Goal: Contribute content: Contribute content

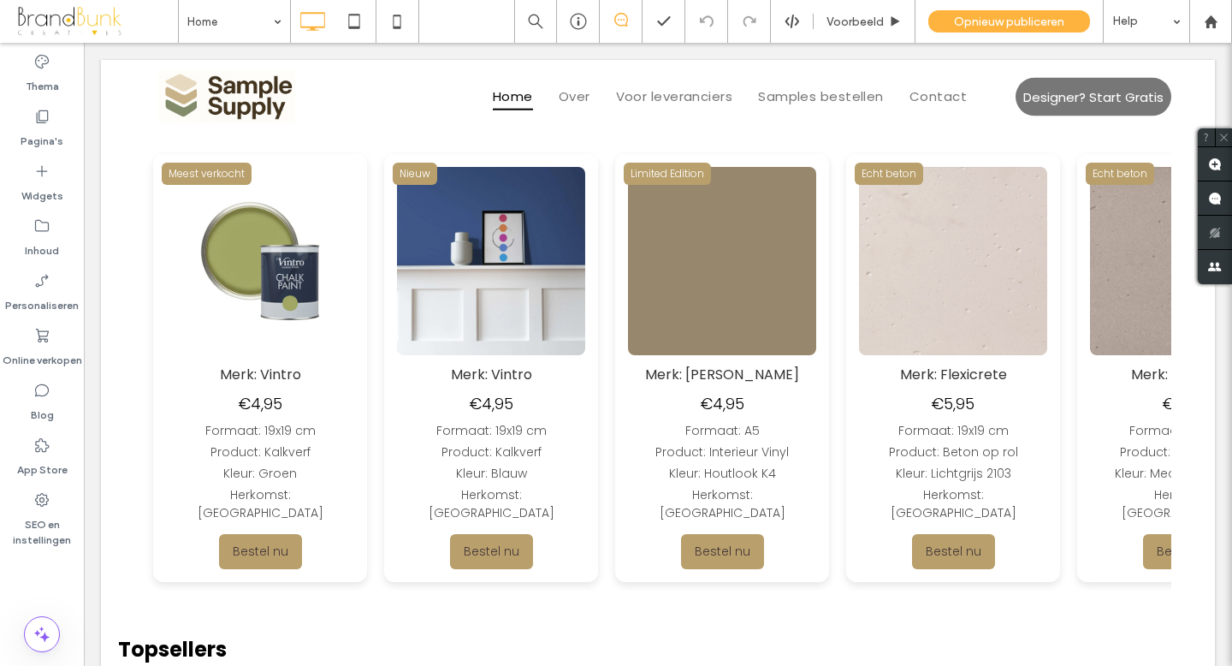
scroll to position [754, 0]
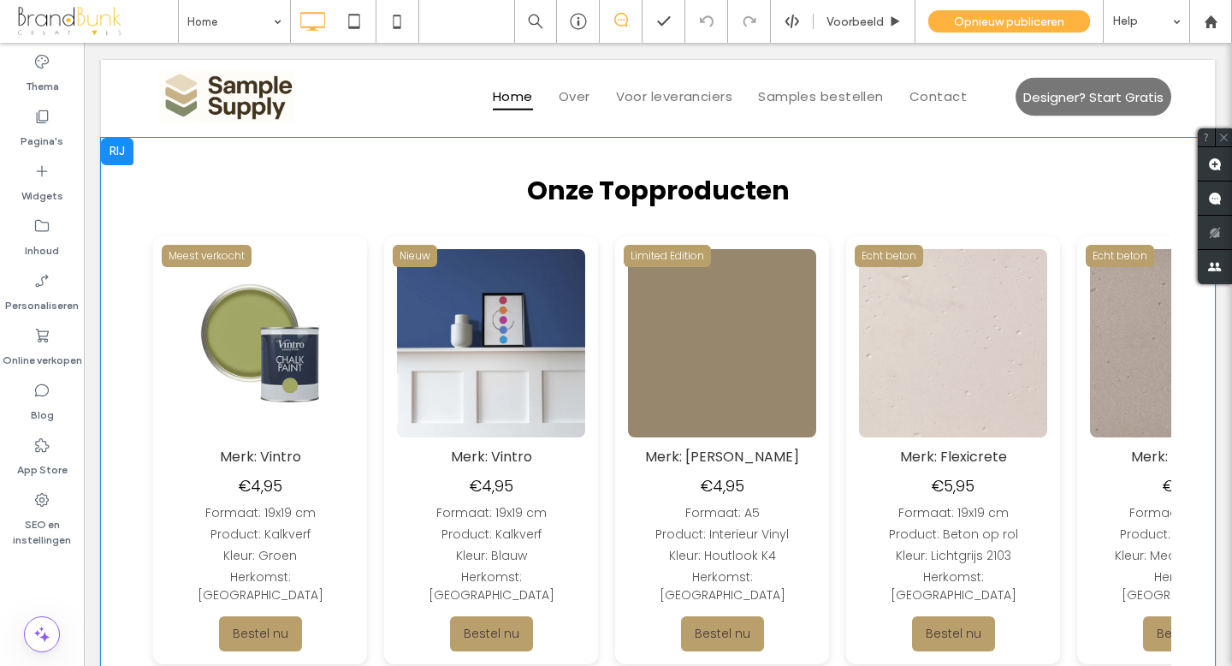
click at [921, 347] on img at bounding box center [1015, 343] width 188 height 188
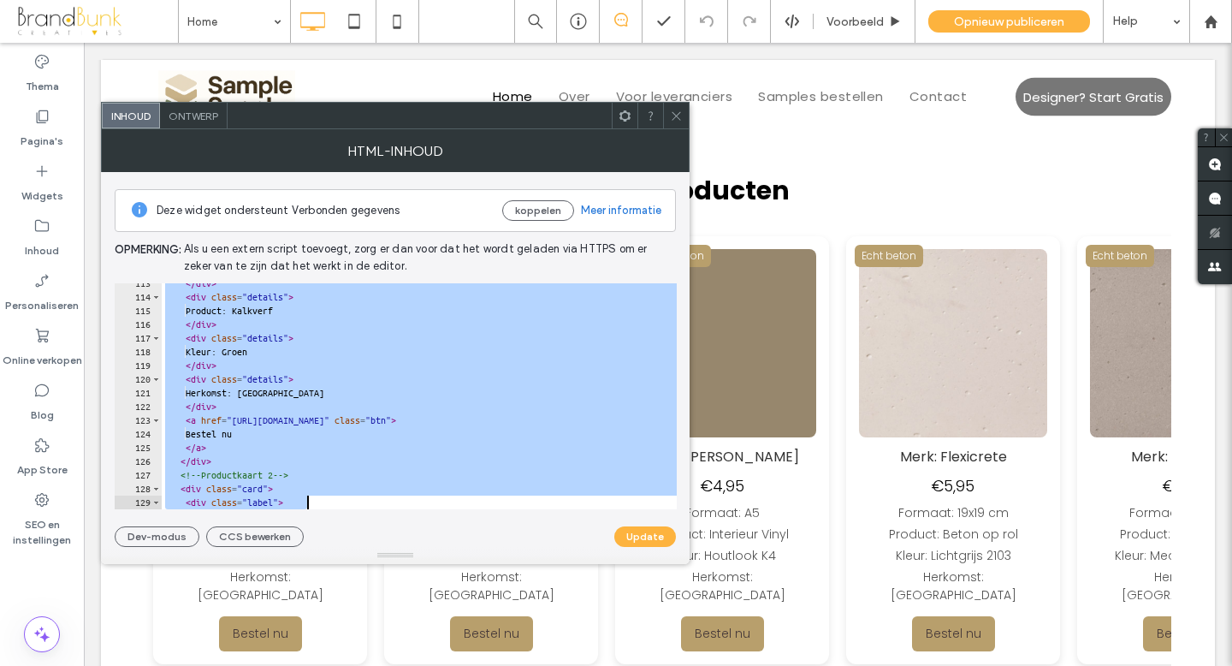
scroll to position [1554, 0]
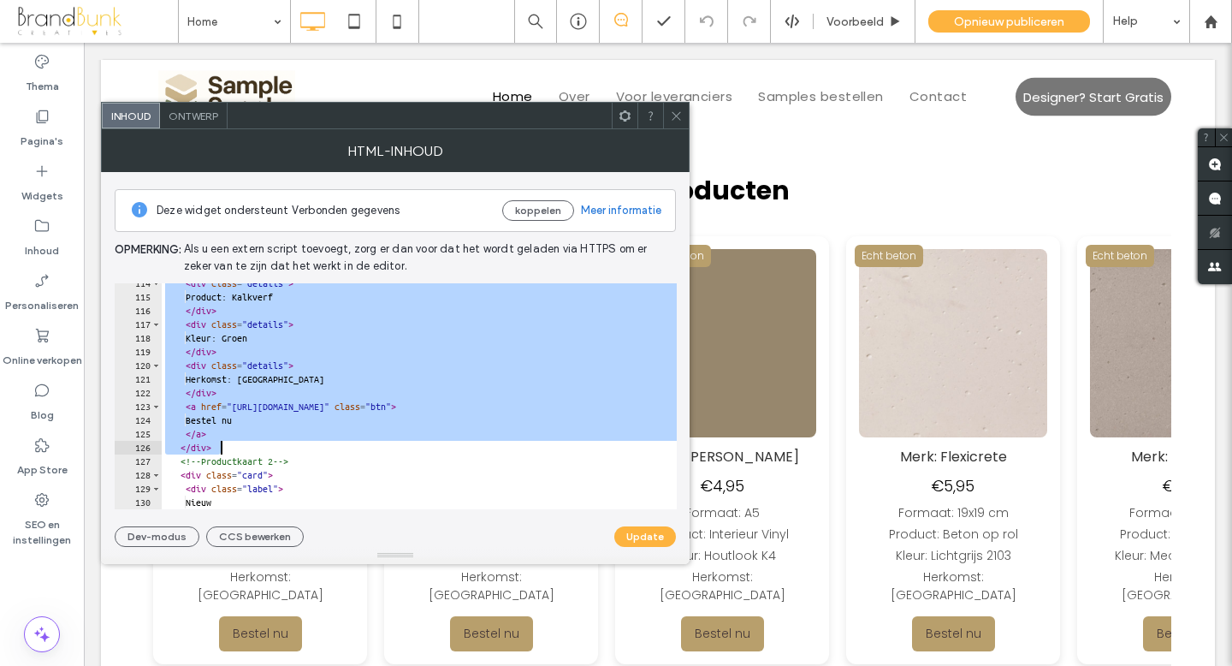
drag, startPoint x: 181, startPoint y: 319, endPoint x: 371, endPoint y: 450, distance: 230.7
click at [371, 450] on div "< div class = "details" > Product: Kalkverf </ div > < div class = "details" > …" at bounding box center [510, 402] width 697 height 253
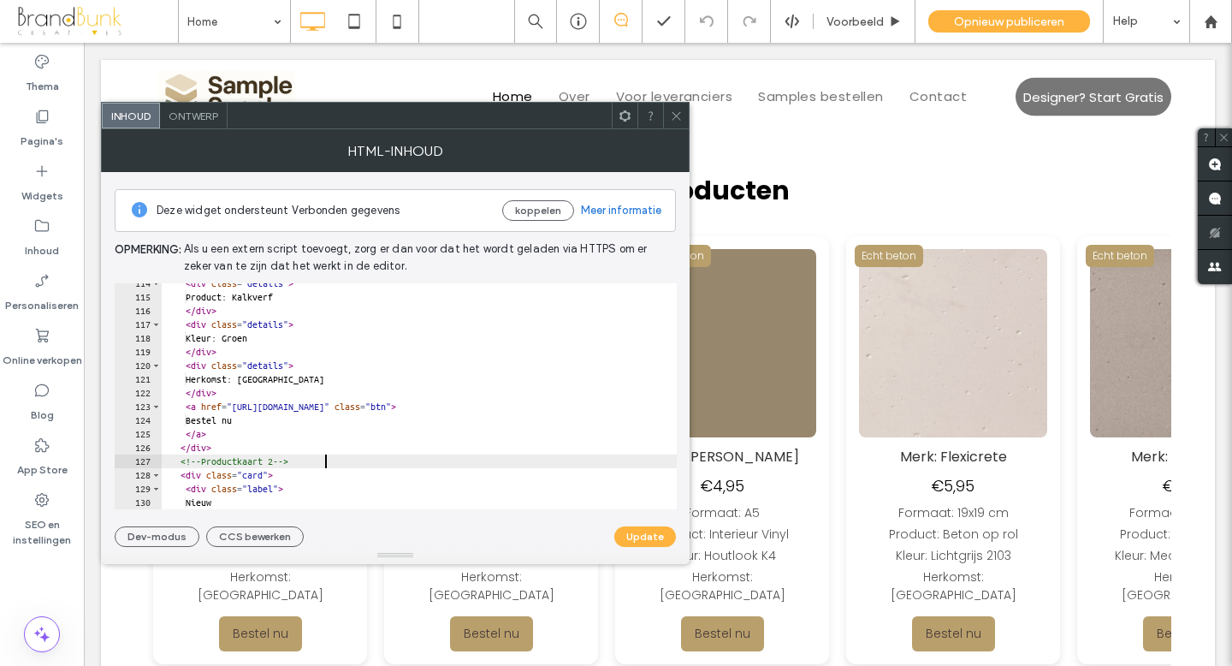
click at [410, 465] on div "< div class = "details" > Product: Kalkverf </ div > < div class = "details" > …" at bounding box center [510, 402] width 697 height 253
click at [225, 445] on div "< div class = "details" > Product: Kalkverf </ div > < div class = "details" > …" at bounding box center [510, 402] width 697 height 253
type textarea "******"
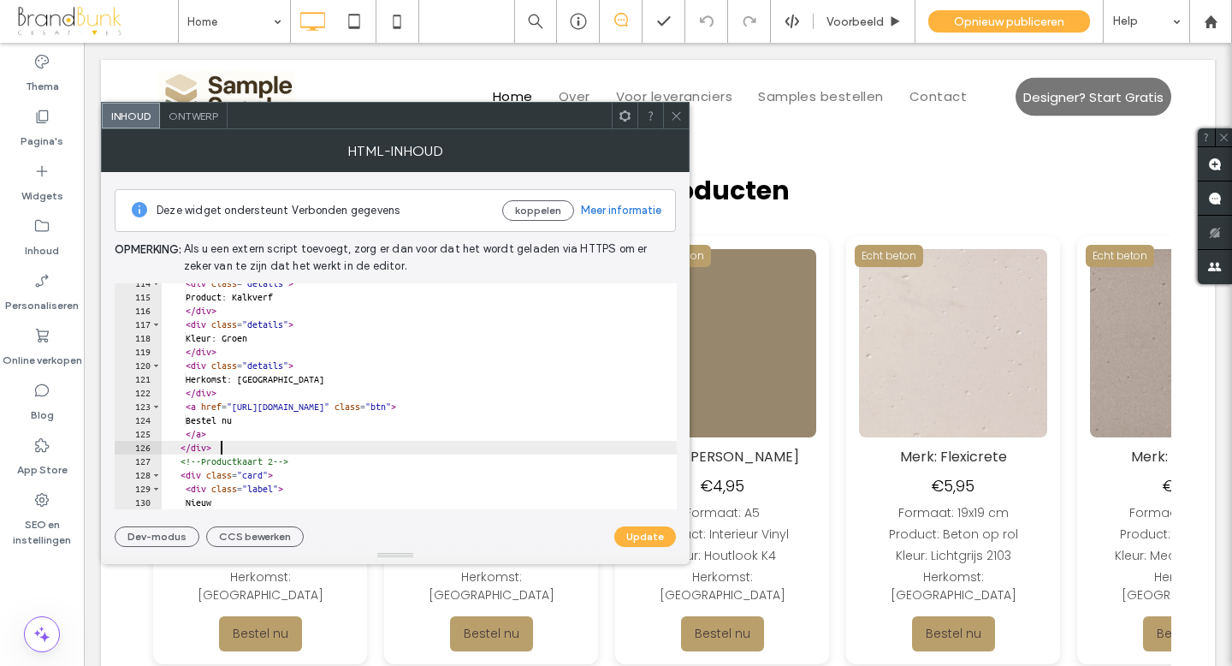
scroll to position [0, 0]
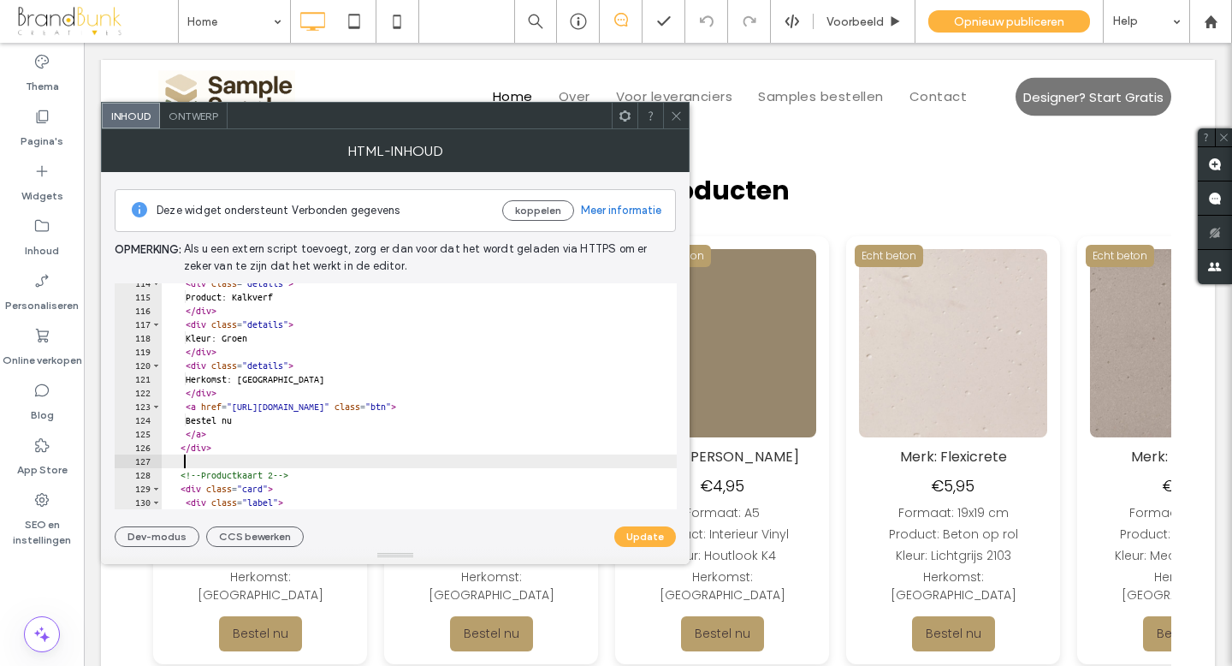
paste textarea "******"
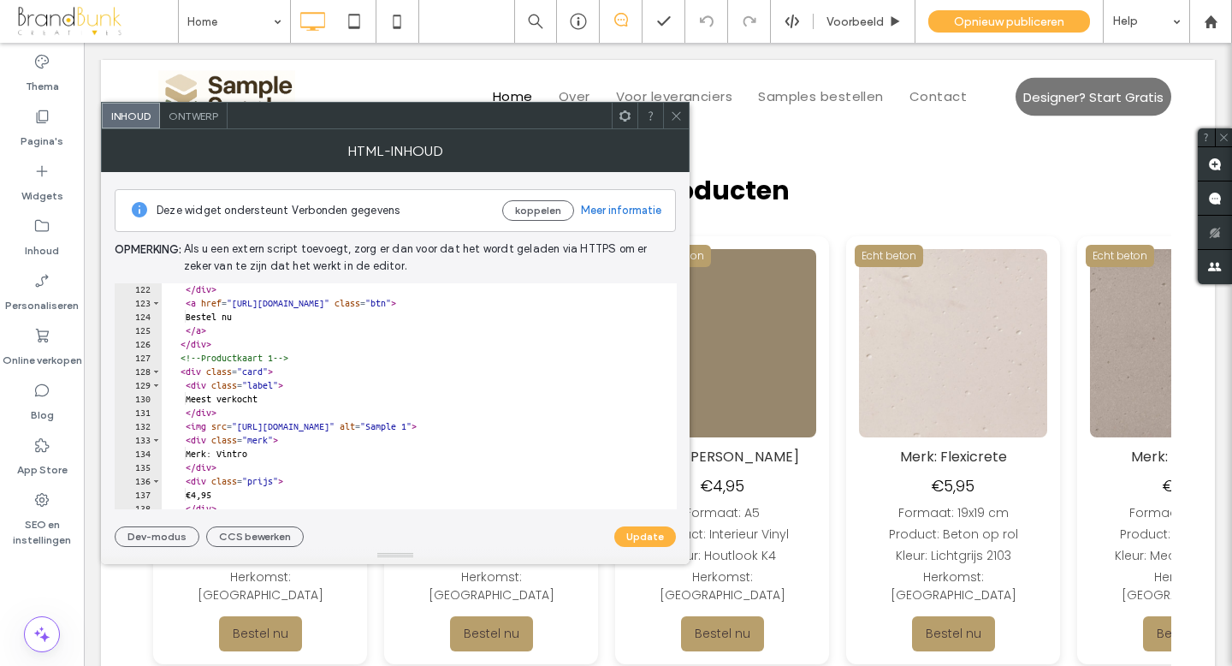
scroll to position [1657, 0]
click at [300, 359] on div "</ div > < a href = "[URL][DOMAIN_NAME]" class = "btn" > Bestel nu </ a > </ di…" at bounding box center [510, 408] width 697 height 253
click at [282, 401] on div "</ div > < a href = "[URL][DOMAIN_NAME]" class = "btn" > Bestel nu </ a > </ di…" at bounding box center [510, 408] width 697 height 253
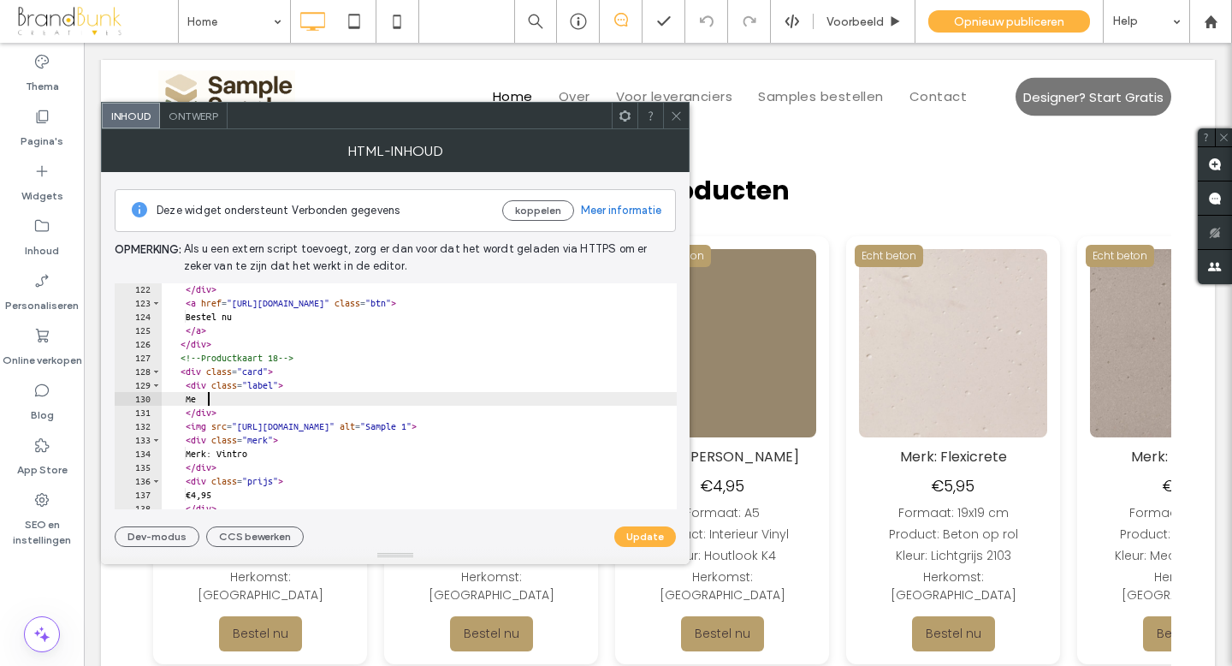
type textarea "*"
type textarea "**********"
click at [651, 541] on button "Update" at bounding box center [645, 536] width 62 height 21
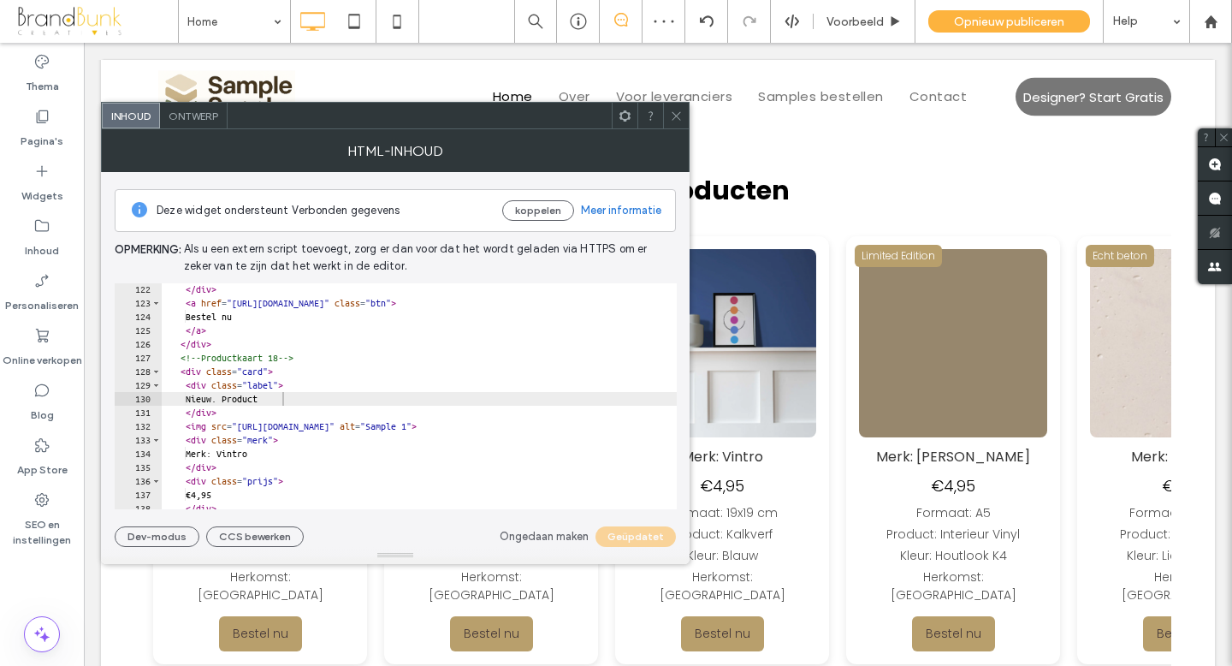
click at [673, 116] on icon at bounding box center [676, 116] width 13 height 13
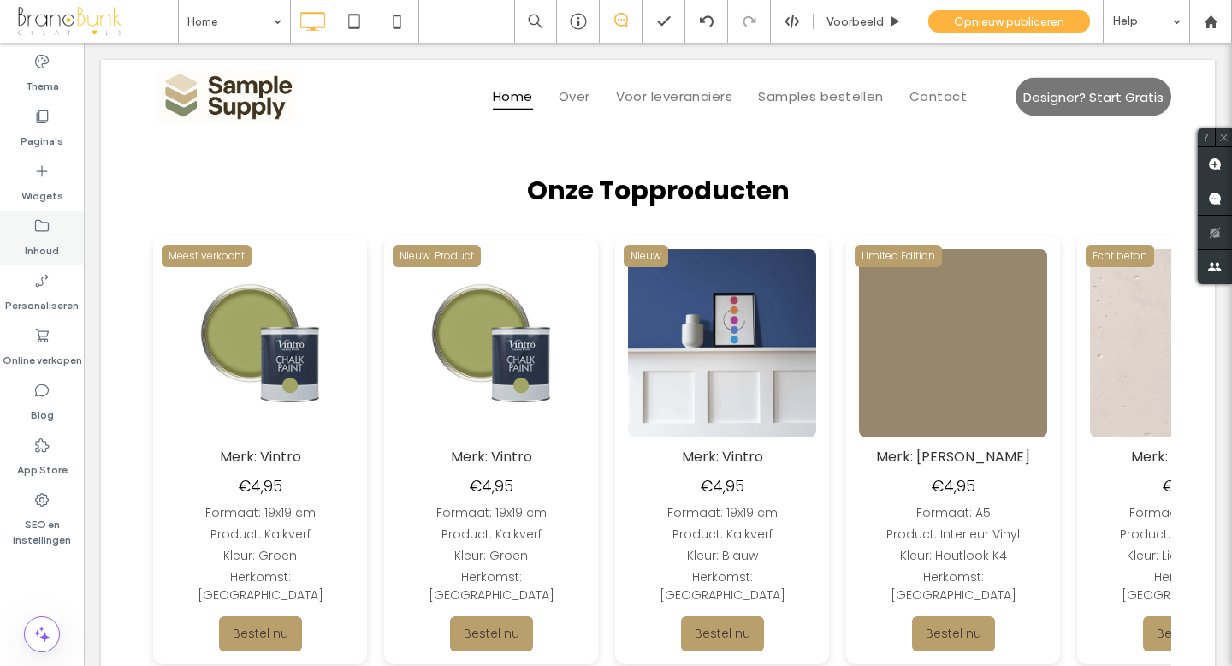
click at [41, 242] on label "Inhoud" at bounding box center [42, 246] width 34 height 24
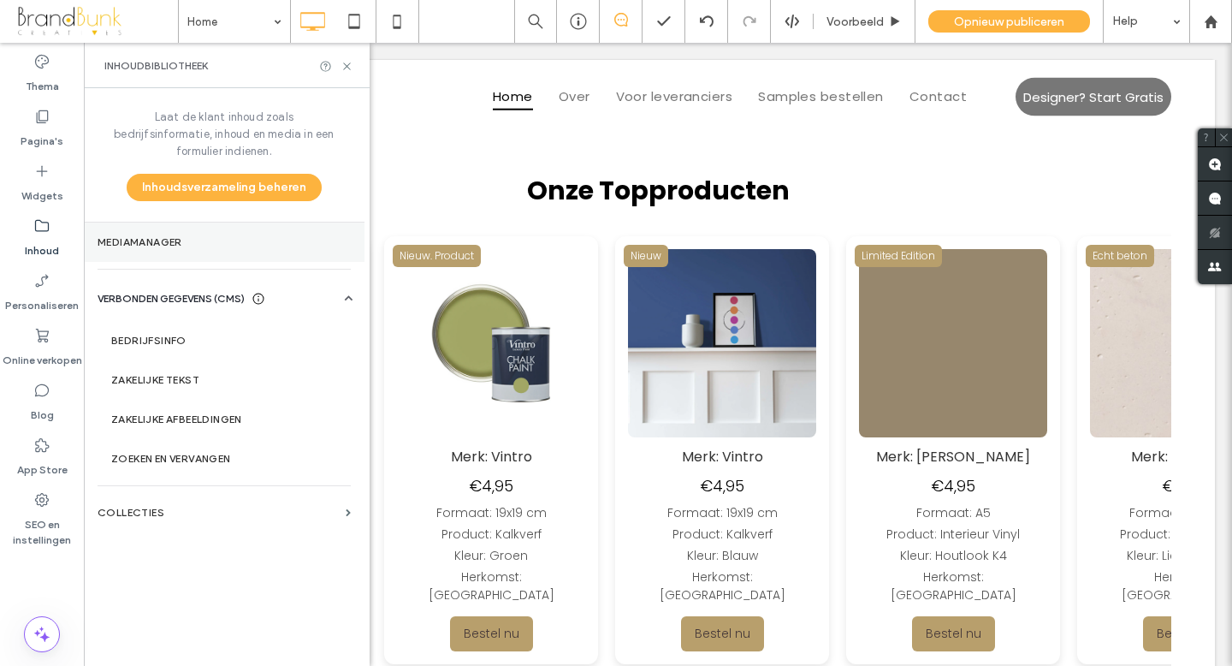
click at [147, 236] on label "Mediamanager" at bounding box center [224, 242] width 253 height 12
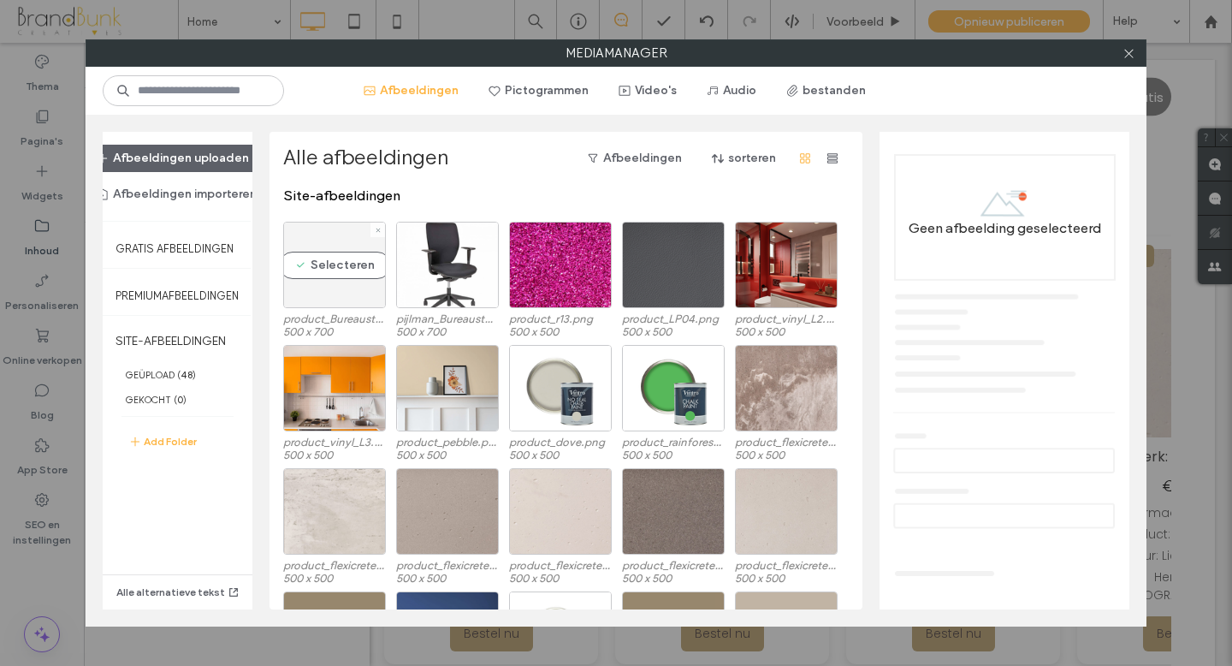
click at [339, 287] on div "Selecteren" at bounding box center [334, 265] width 103 height 86
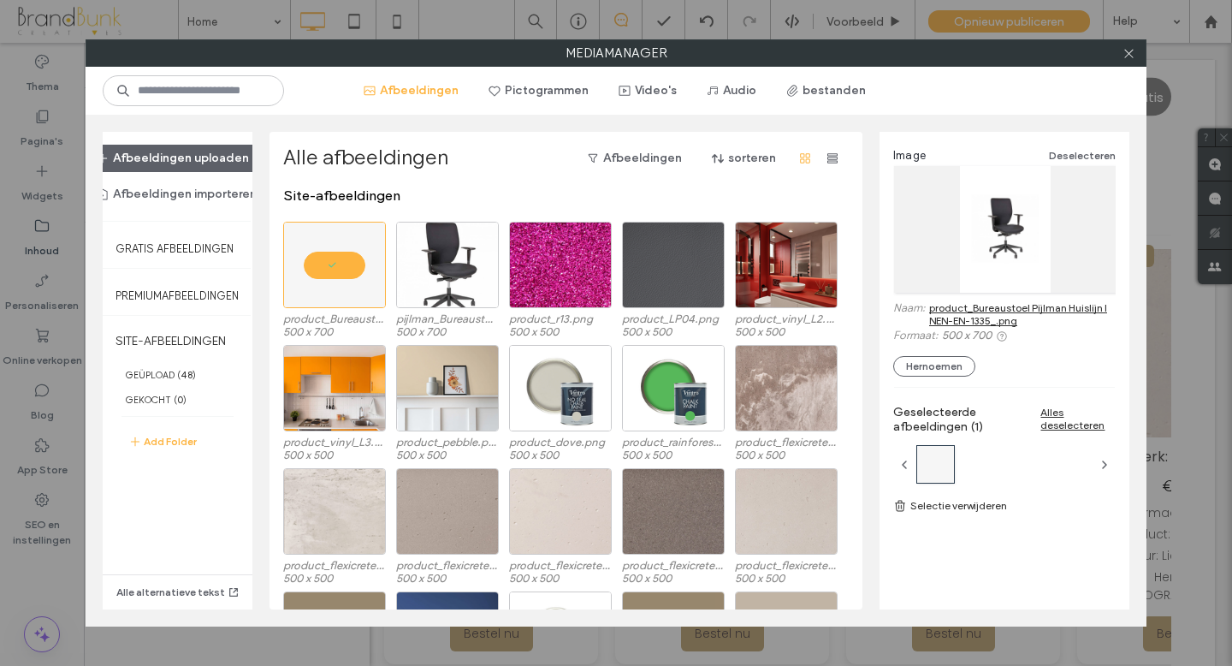
click at [961, 307] on link "product_Bureaustoel Pijlman Huislijn l NEN-EN-1335_.png" at bounding box center [1022, 314] width 187 height 26
click at [1128, 56] on icon at bounding box center [1129, 53] width 13 height 13
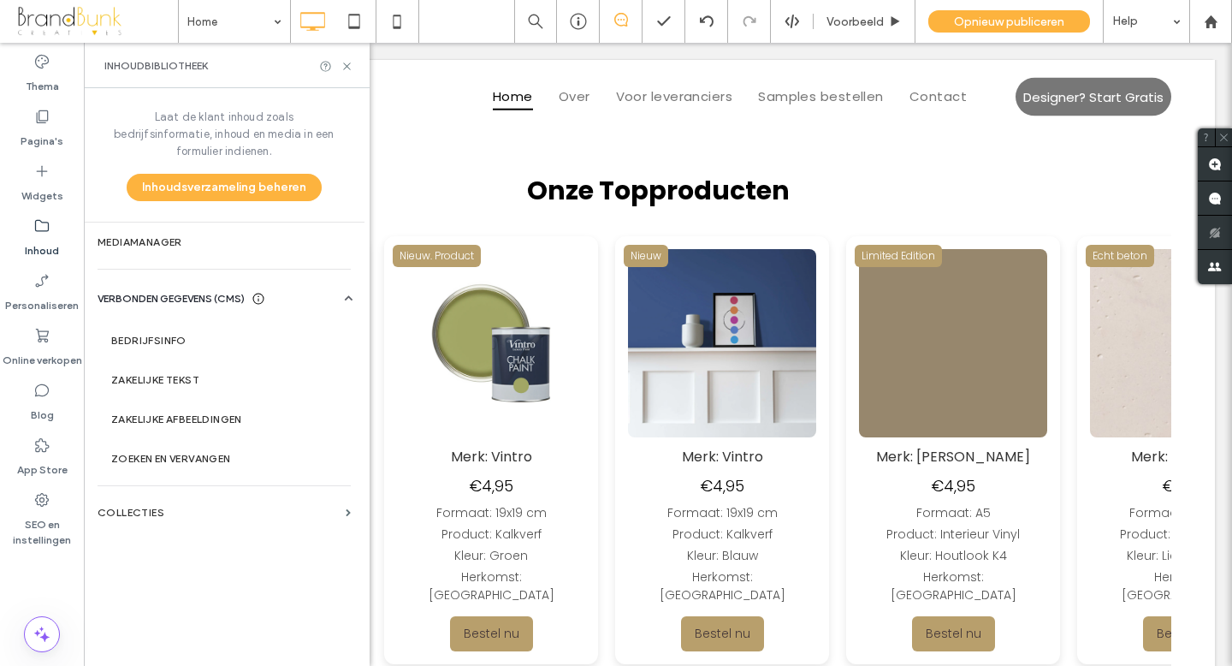
click at [44, 244] on label "Inhoud" at bounding box center [42, 246] width 34 height 24
click at [145, 236] on label "Mediamanager" at bounding box center [224, 242] width 253 height 12
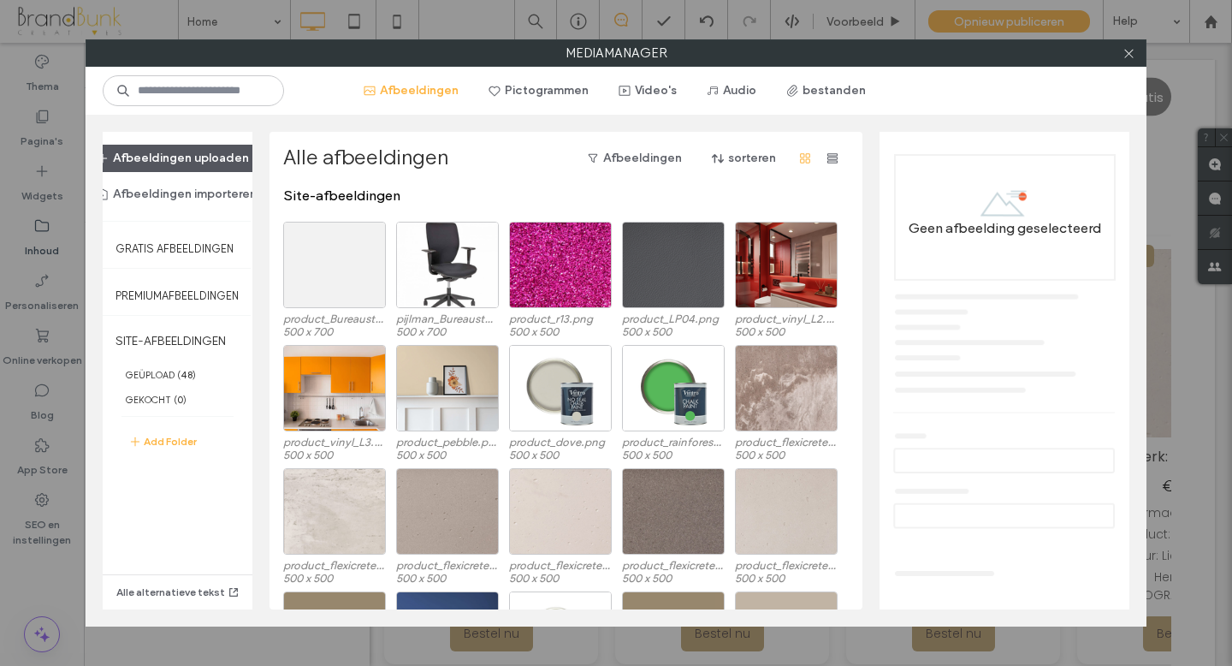
click at [213, 164] on button "Afbeeldingen uploaden" at bounding box center [173, 158] width 182 height 27
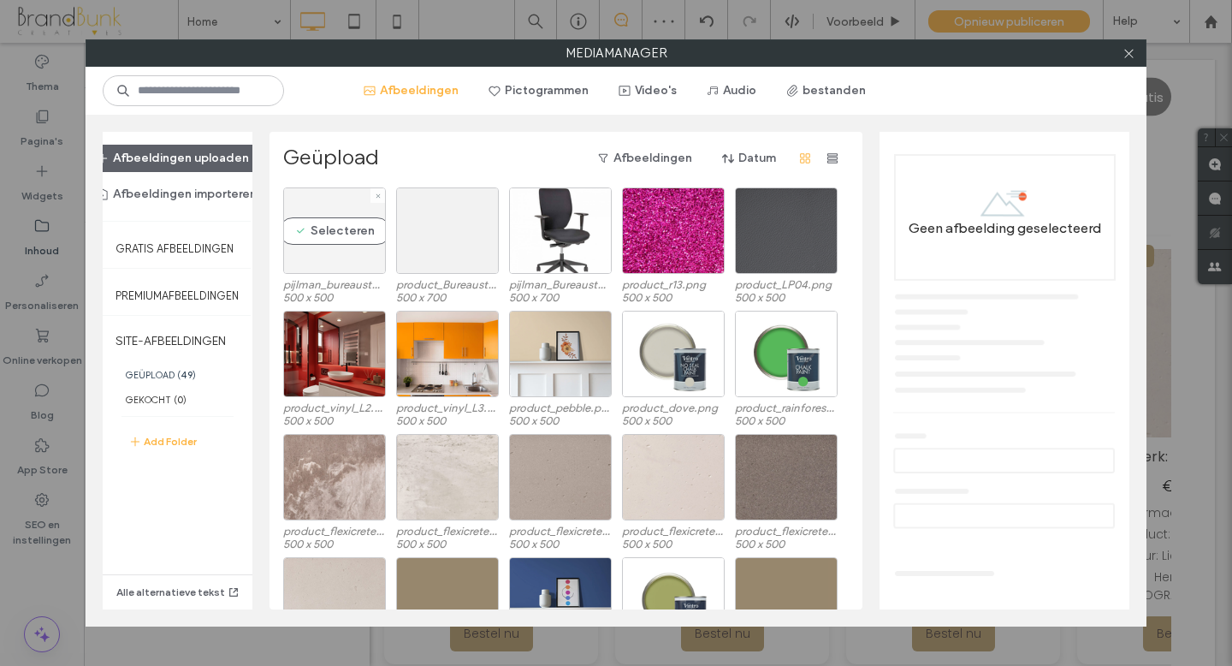
click at [352, 263] on div "Selecteren" at bounding box center [334, 230] width 103 height 86
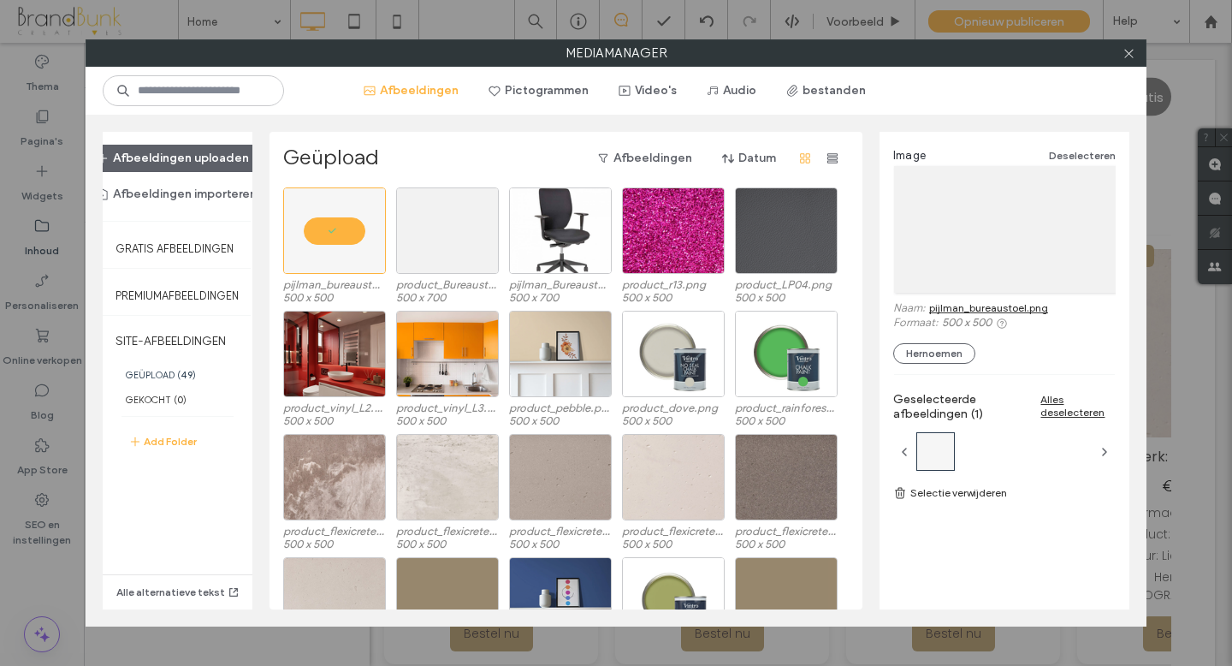
click at [958, 306] on link "pijlman_bureaustoel.png" at bounding box center [988, 307] width 119 height 13
click at [1127, 55] on icon at bounding box center [1129, 53] width 13 height 13
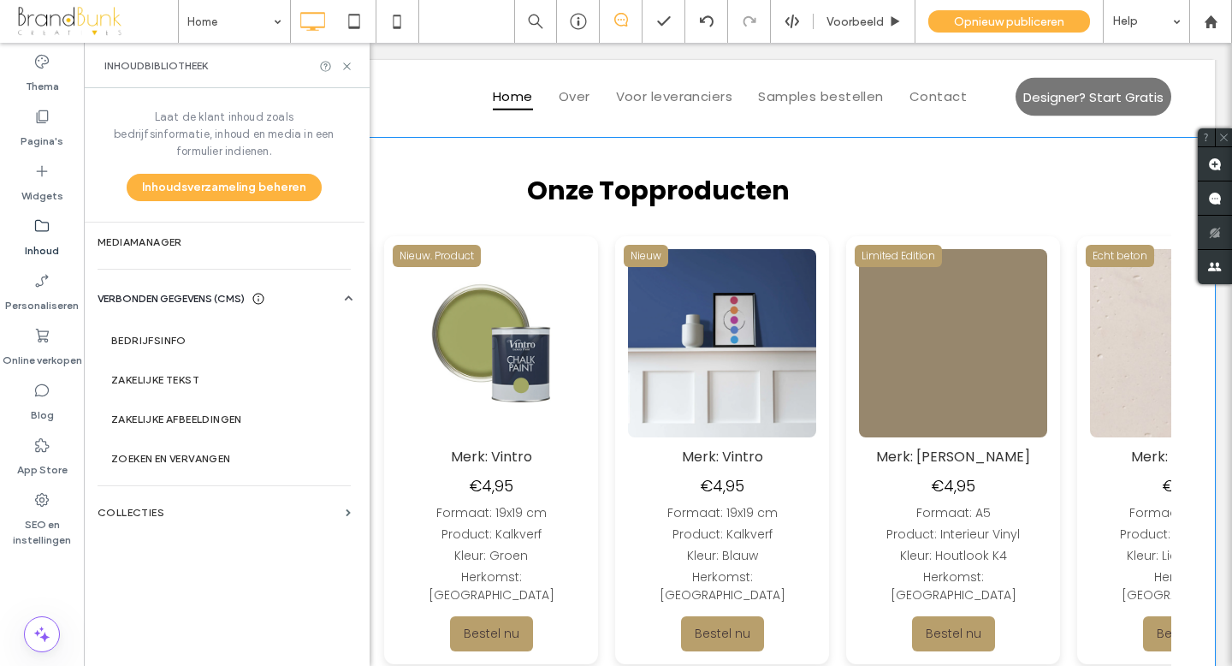
click at [98, 366] on img at bounding box center [4, 343] width 188 height 188
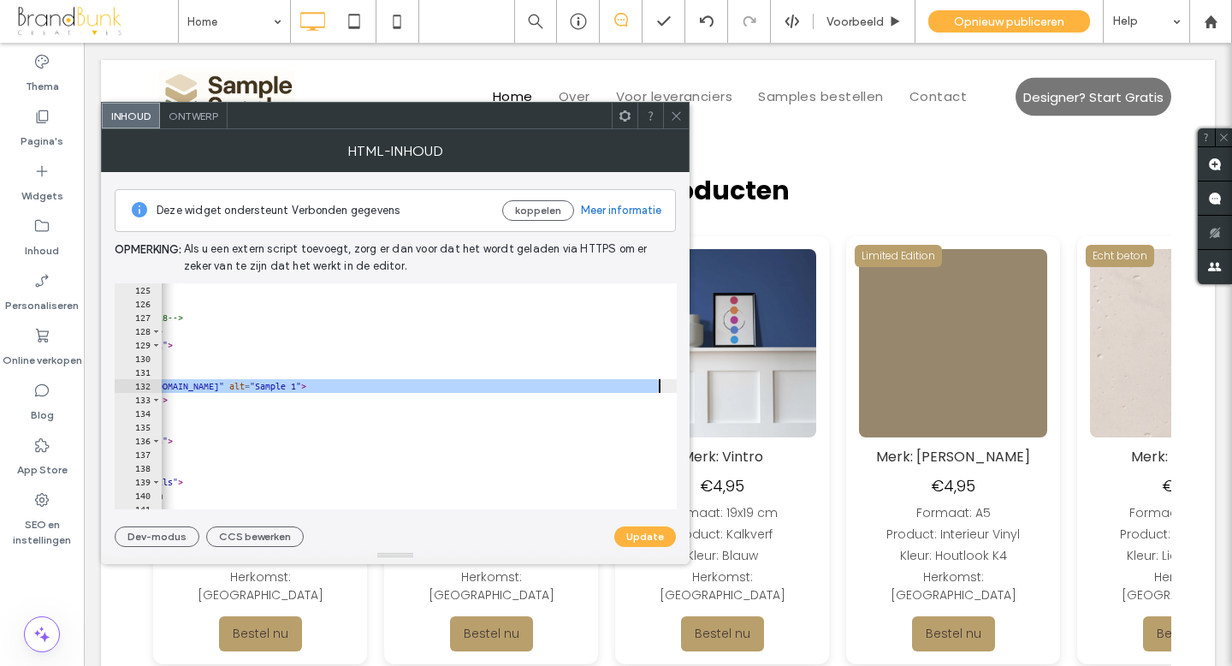
scroll to position [0, 166]
drag, startPoint x: 251, startPoint y: 388, endPoint x: 555, endPoint y: 387, distance: 303.8
click at [555, 387] on div "</ a > </ div > <!-- Productkaart 18 --> < div class = "card" > < div class = "…" at bounding box center [344, 409] width 697 height 253
paste textarea "Cursor at row 132"
type textarea "**********"
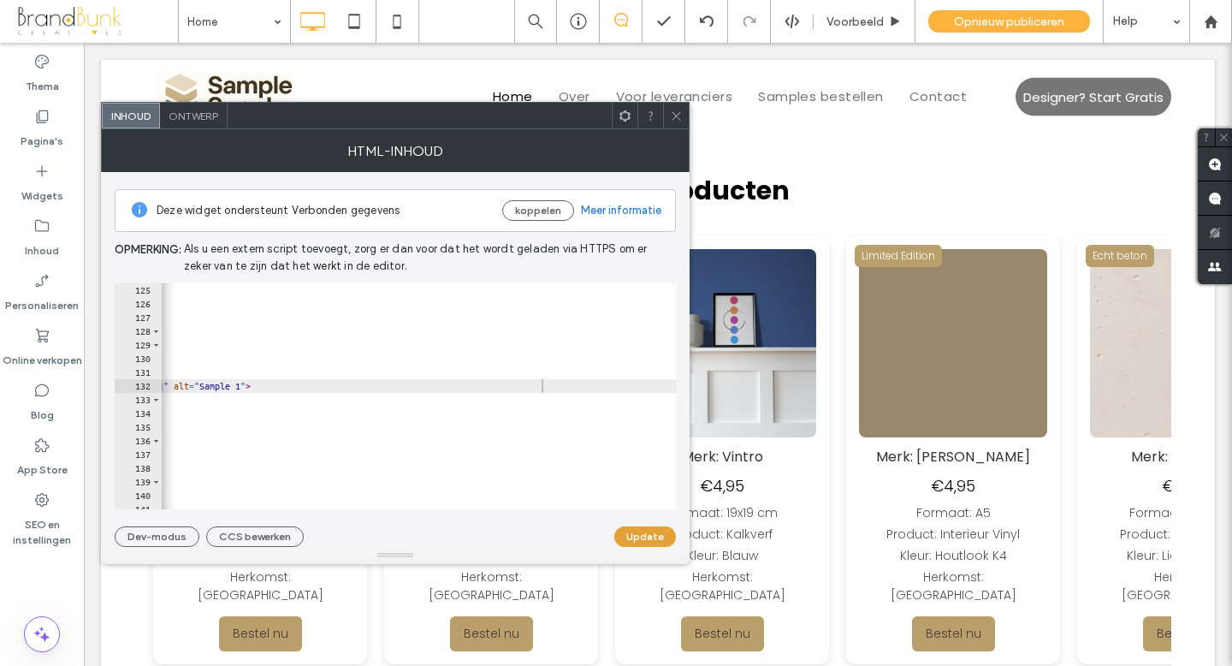
click at [632, 530] on button "Update" at bounding box center [645, 536] width 62 height 21
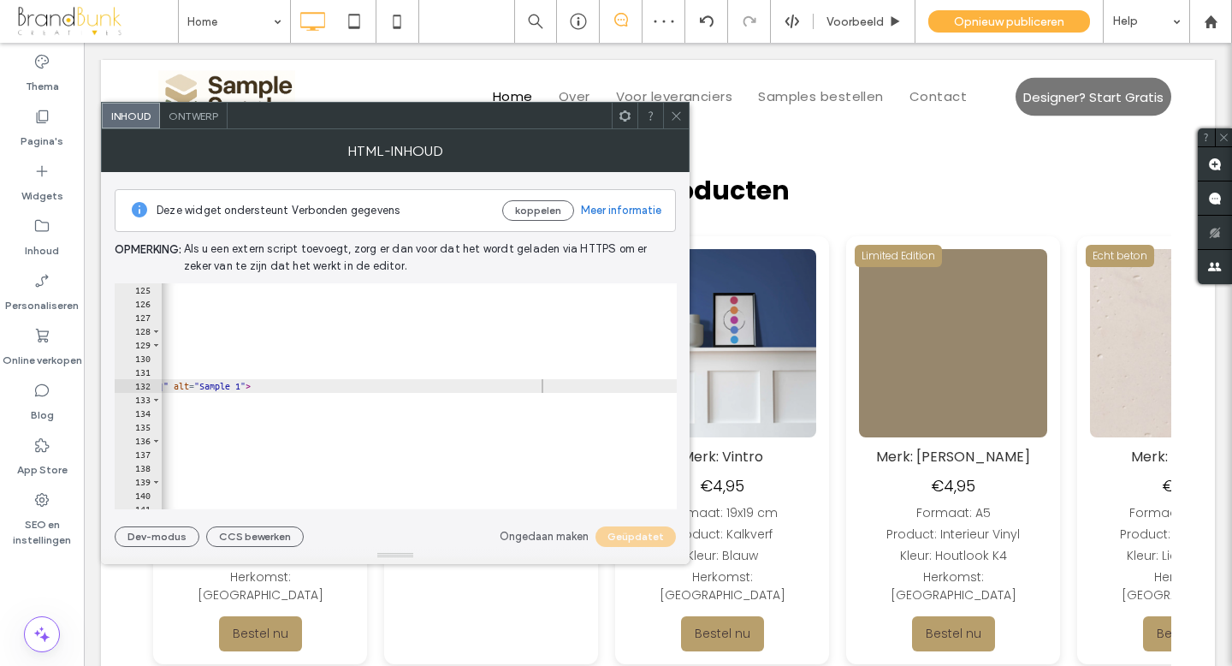
click at [677, 120] on icon at bounding box center [676, 116] width 13 height 13
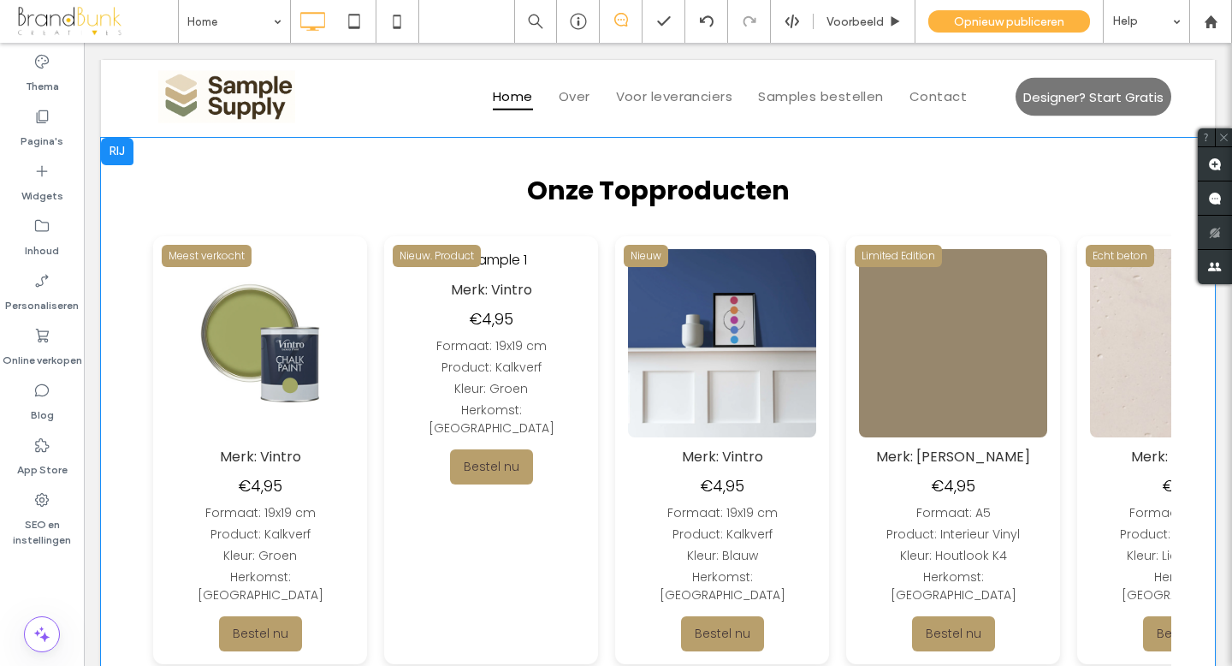
click at [663, 300] on img at bounding box center [590, 343] width 188 height 188
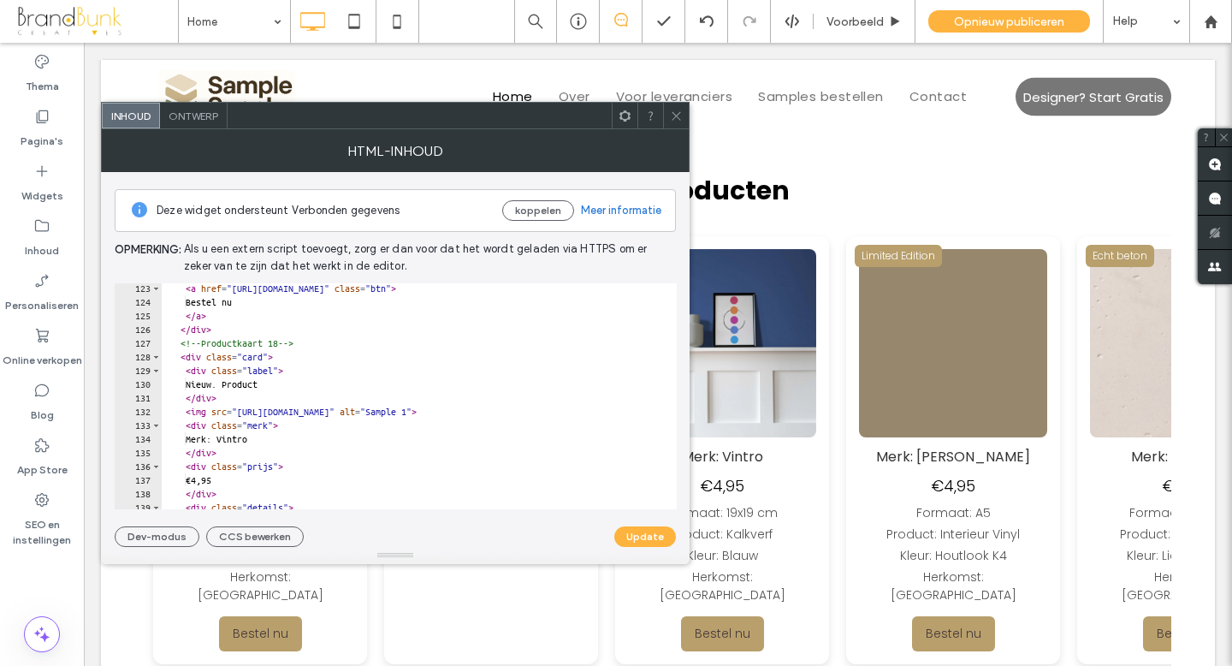
scroll to position [1693, 0]
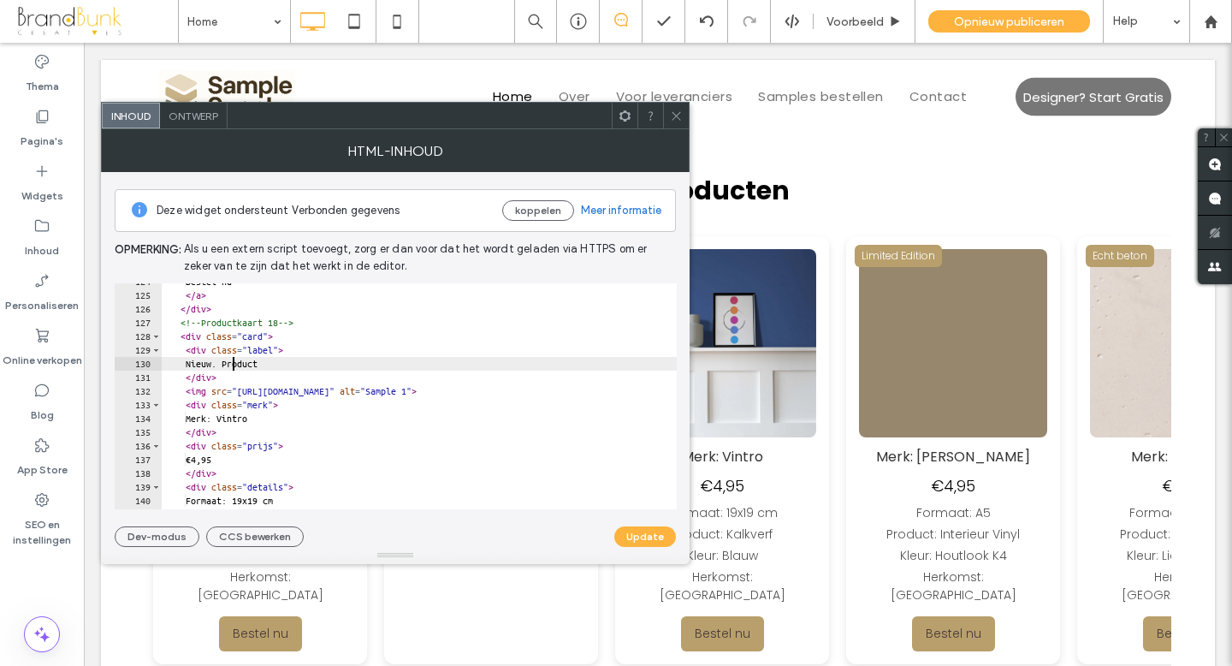
click at [232, 369] on div "Bestel nu </ a > </ div > <!-- Productkaart 18 --> < div class = "card" > < div…" at bounding box center [510, 401] width 697 height 253
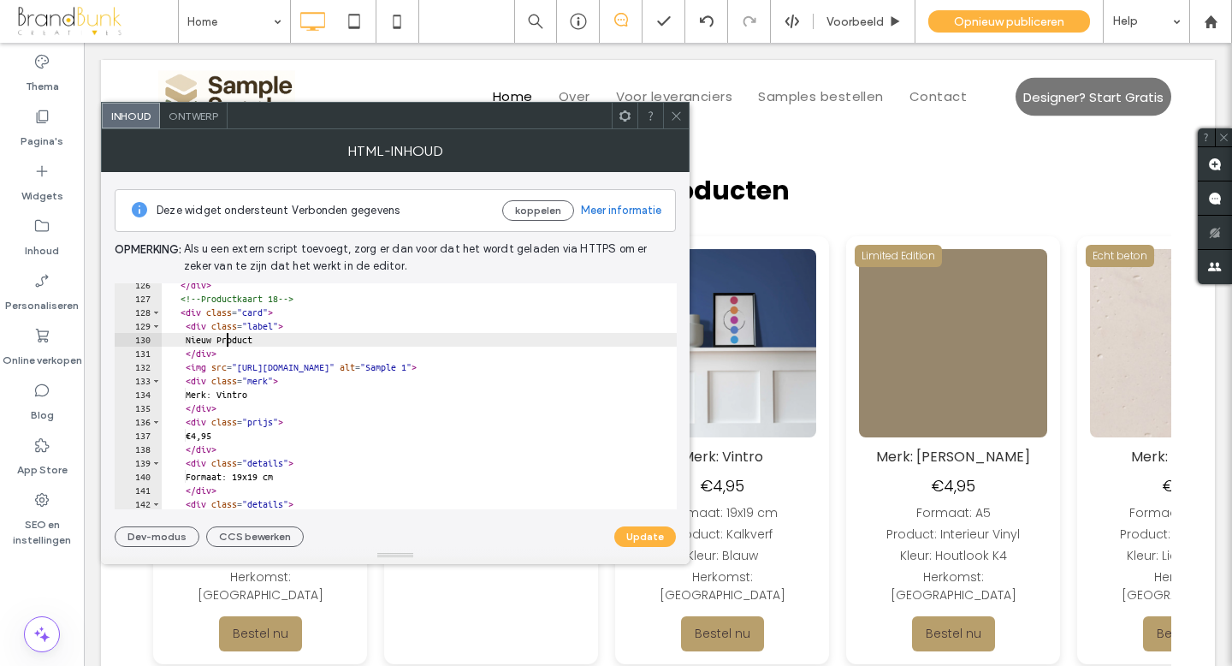
scroll to position [1718, 0]
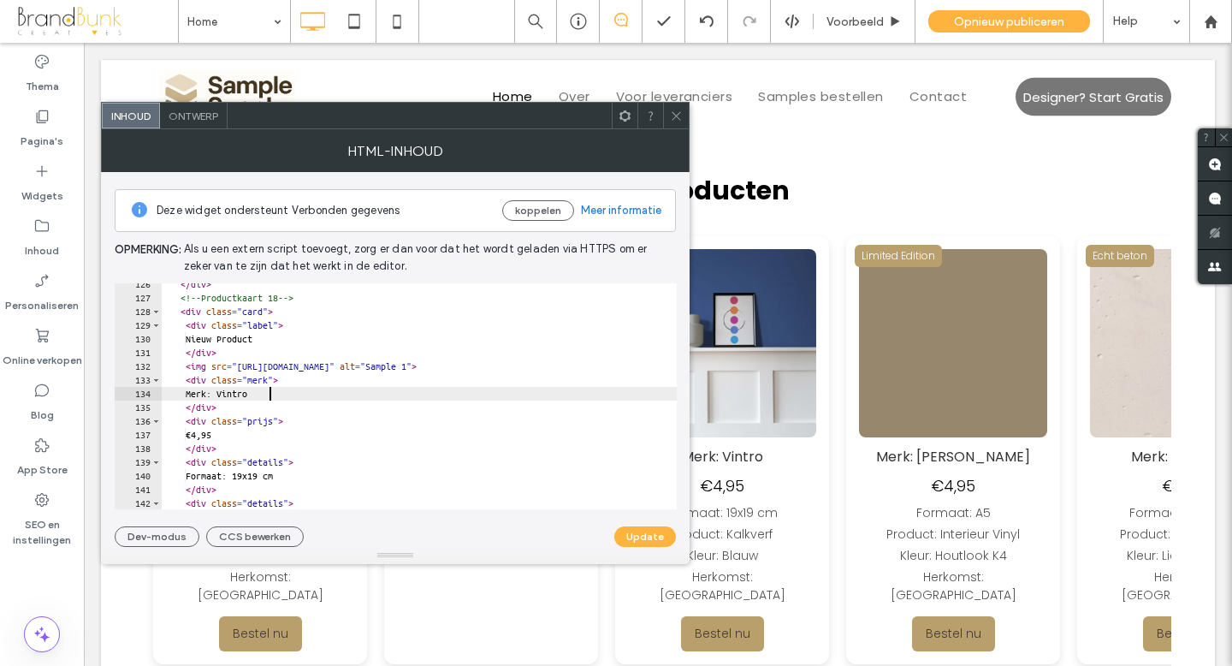
click at [272, 396] on div "</ div > <!-- Productkaart 18 --> < div class = "card" > < div class = "label" …" at bounding box center [510, 403] width 697 height 253
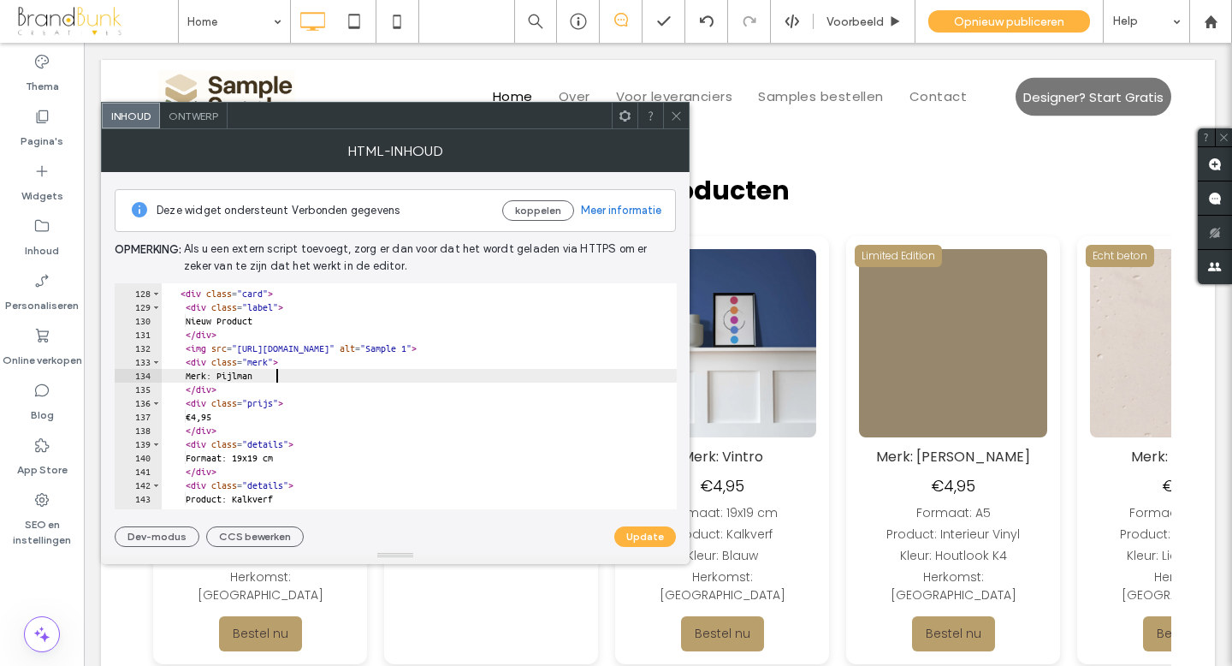
scroll to position [1740, 0]
click at [227, 412] on div "< div class = "card" > < div class = "label" > Nieuw Product </ div > < img src…" at bounding box center [510, 408] width 697 height 253
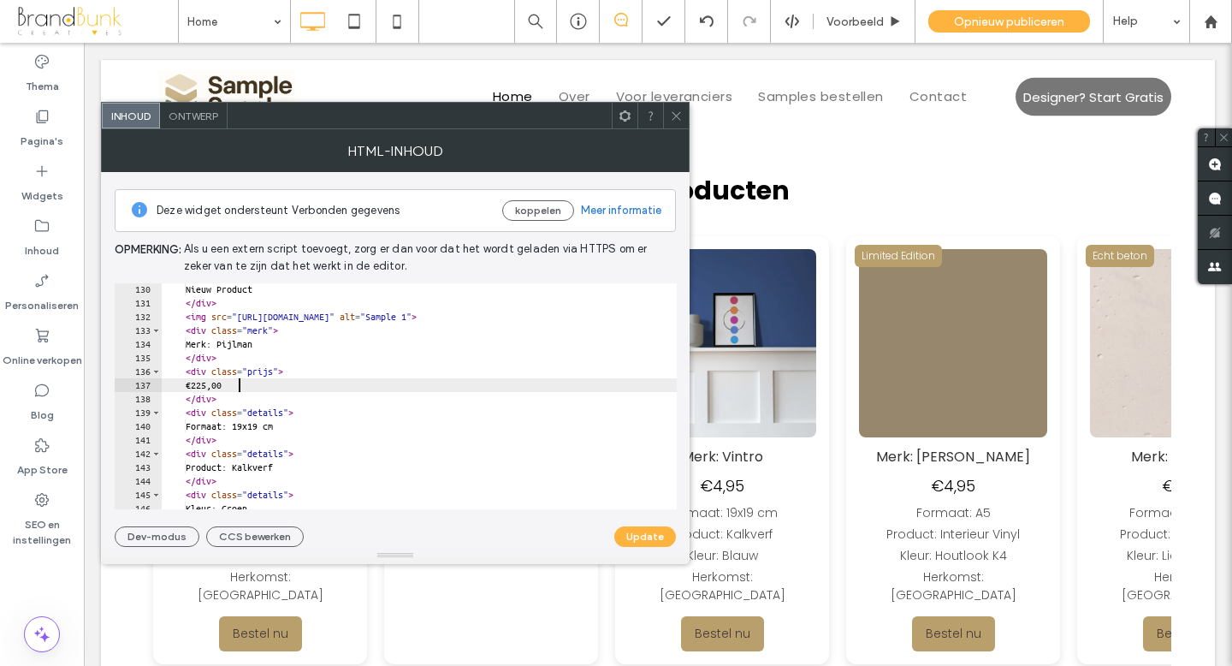
scroll to position [1767, 0]
click at [282, 429] on div "Nieuw Product </ div > < img src = "[URL][DOMAIN_NAME]" alt = "Sample 1" > < di…" at bounding box center [510, 408] width 697 height 253
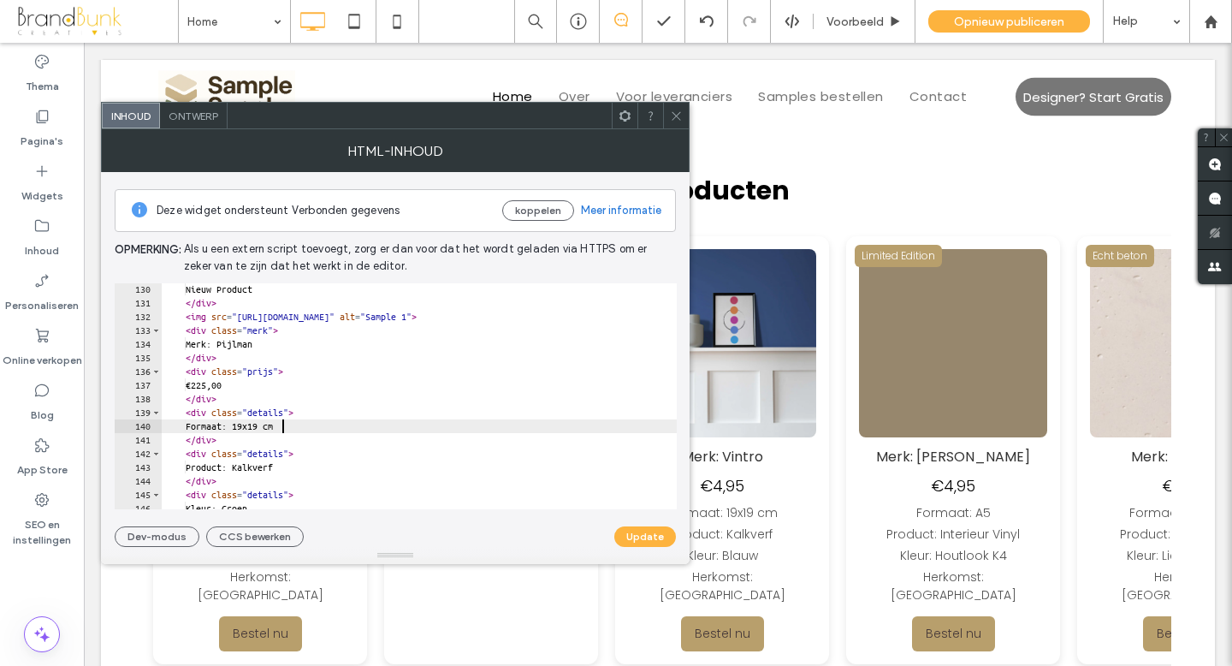
click at [306, 429] on div "Nieuw Product </ div > < img src = "[URL][DOMAIN_NAME]" alt = "Sample 1" > < di…" at bounding box center [510, 408] width 697 height 253
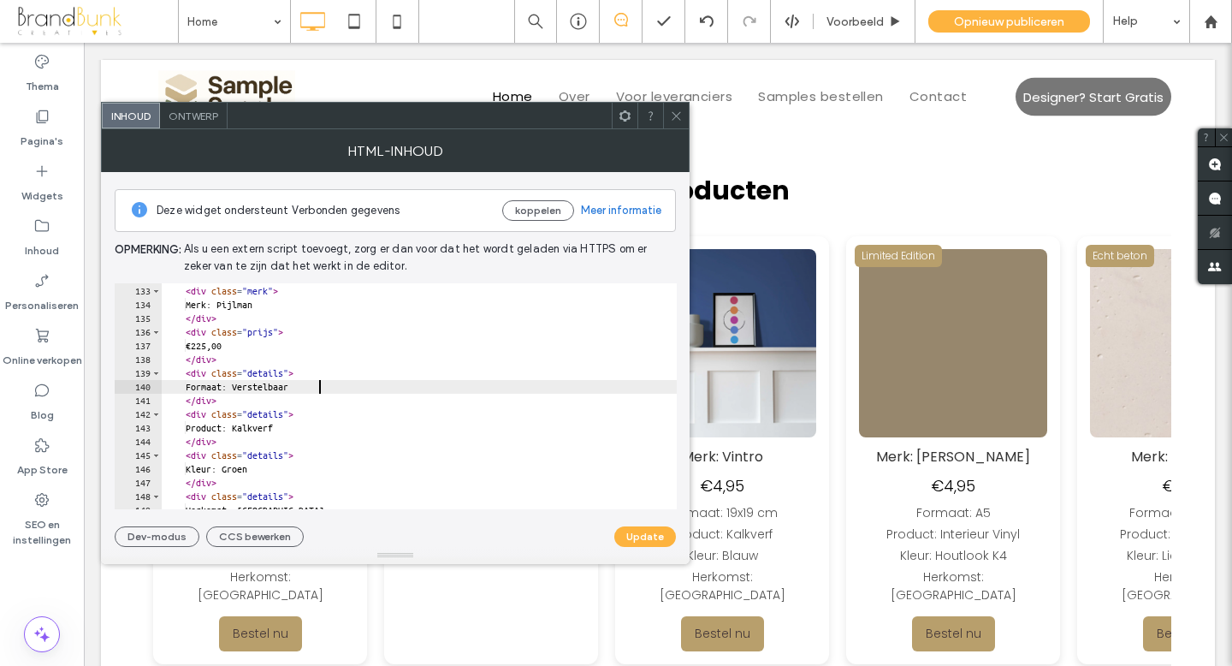
scroll to position [1809, 0]
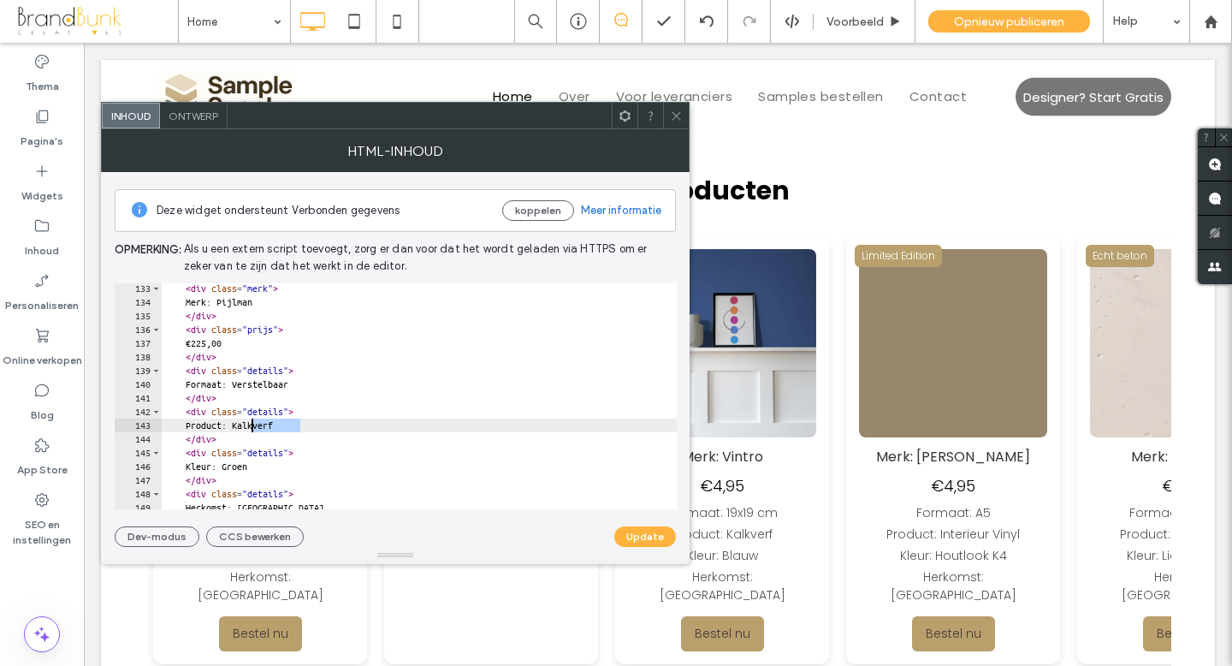
drag, startPoint x: 303, startPoint y: 427, endPoint x: 254, endPoint y: 431, distance: 49.0
click at [253, 431] on div "< div class = "merk" > Merk: Pijlman </ div > < div class = "prijs" > €225,00 <…" at bounding box center [510, 408] width 697 height 253
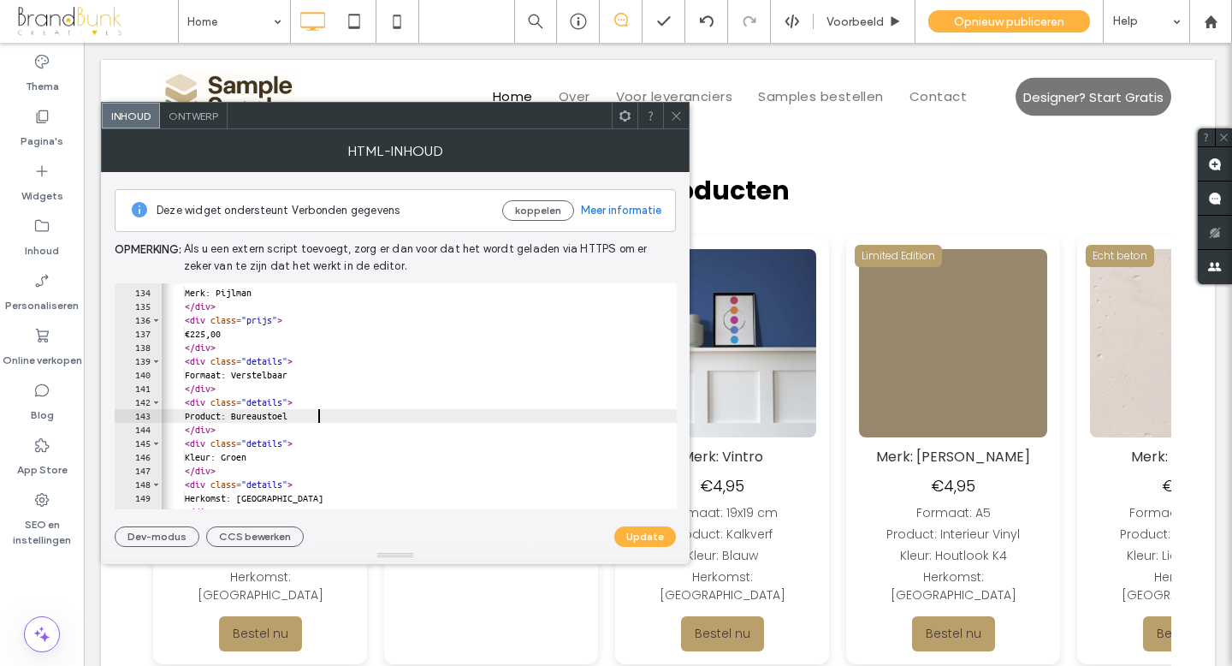
scroll to position [1830, 0]
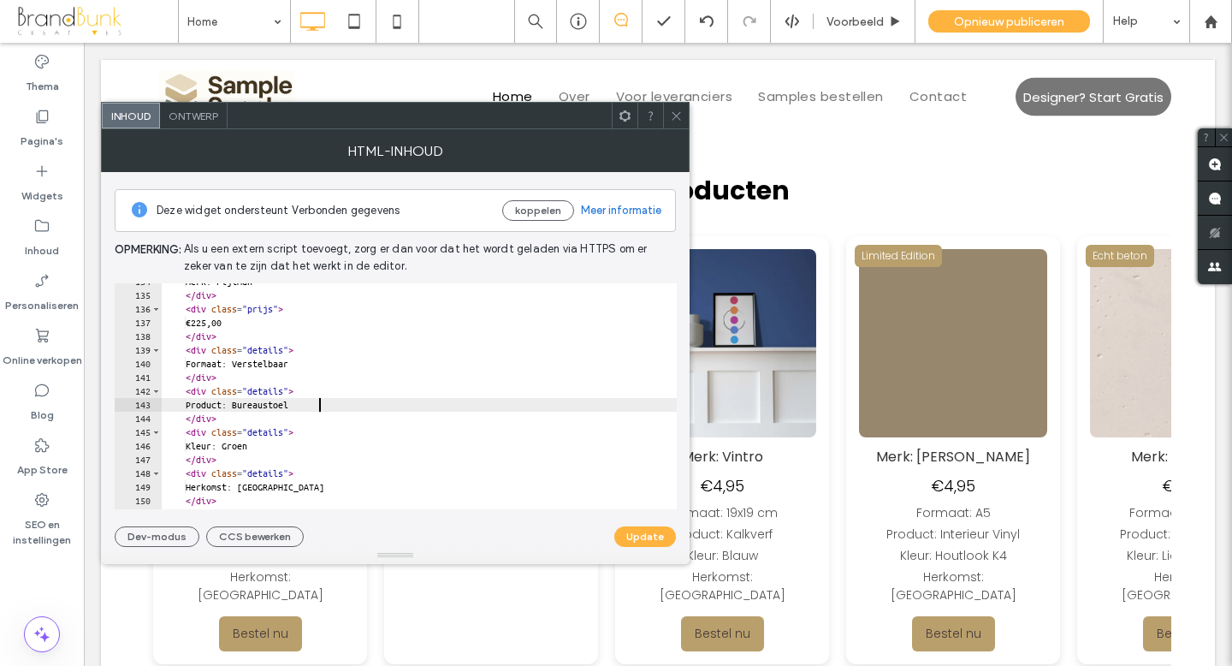
click at [276, 447] on div "Merk: Pijlman </ div > < div class = "prijs" > €225,00 </ div > < div class = "…" at bounding box center [510, 401] width 697 height 253
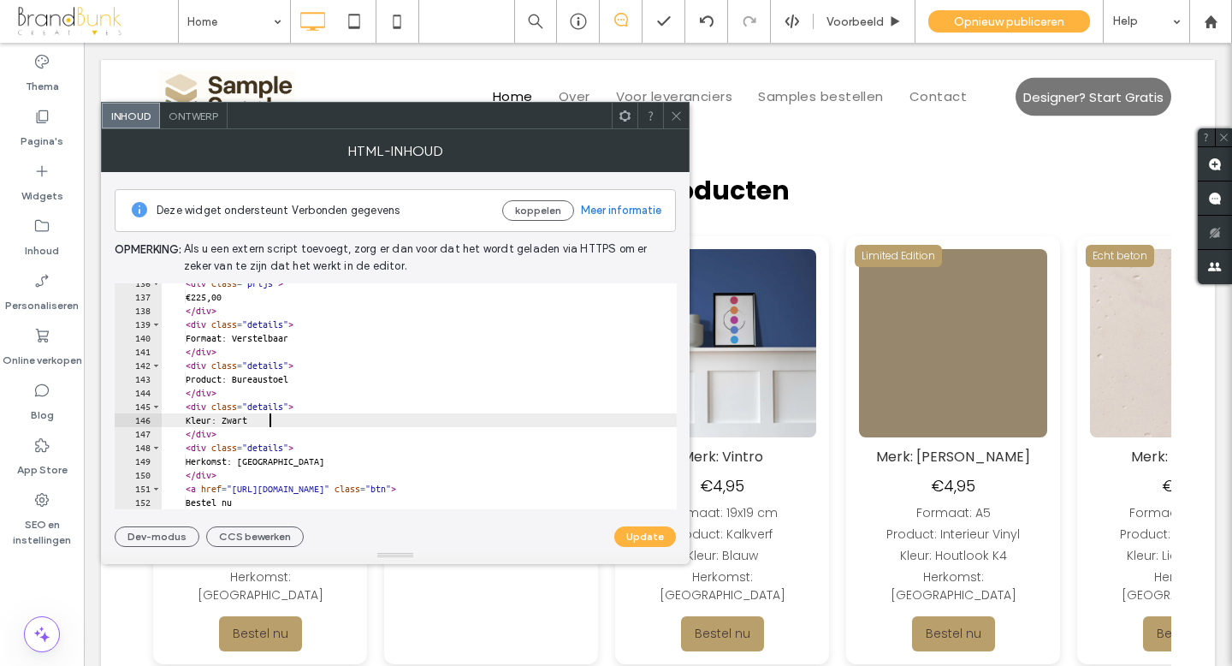
scroll to position [1855, 0]
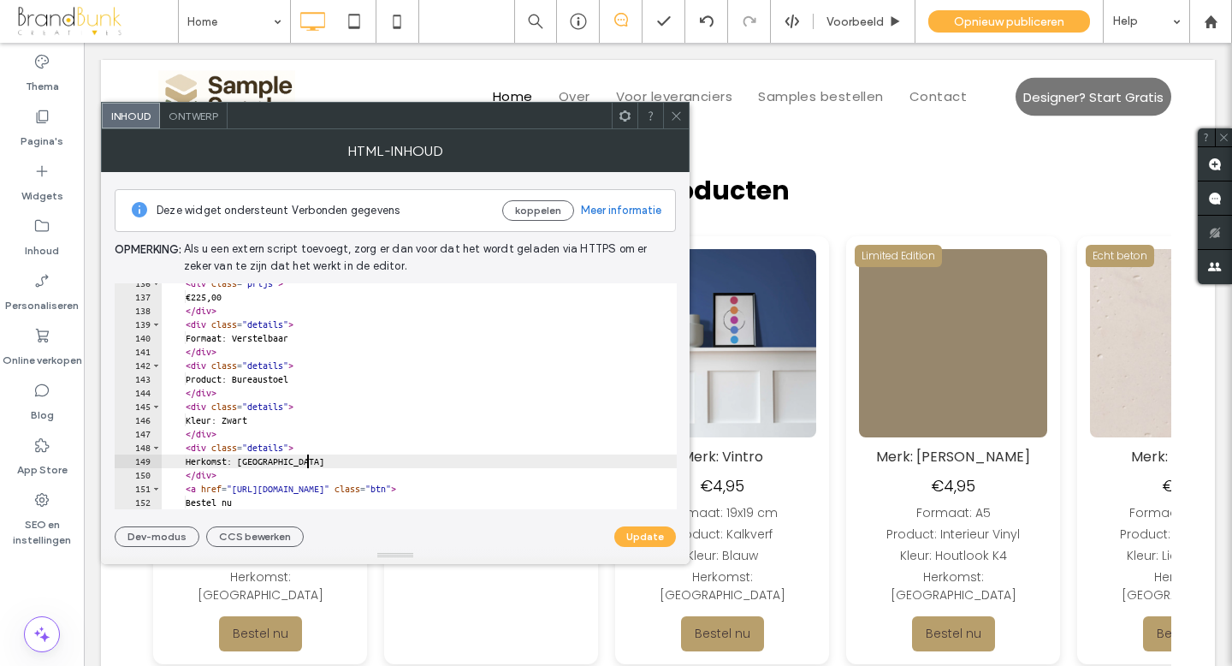
click at [309, 464] on div "< div class = "prijs" > €225,00 </ div > < div class = "details" > Formaat: Ver…" at bounding box center [510, 402] width 697 height 253
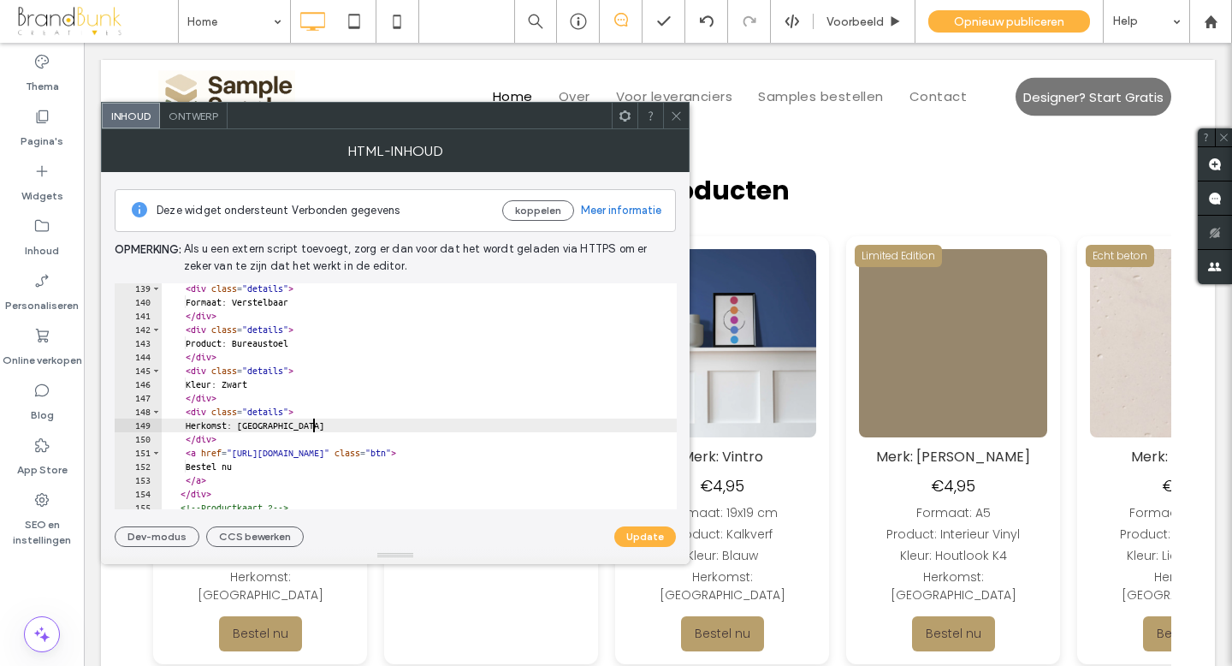
scroll to position [1891, 0]
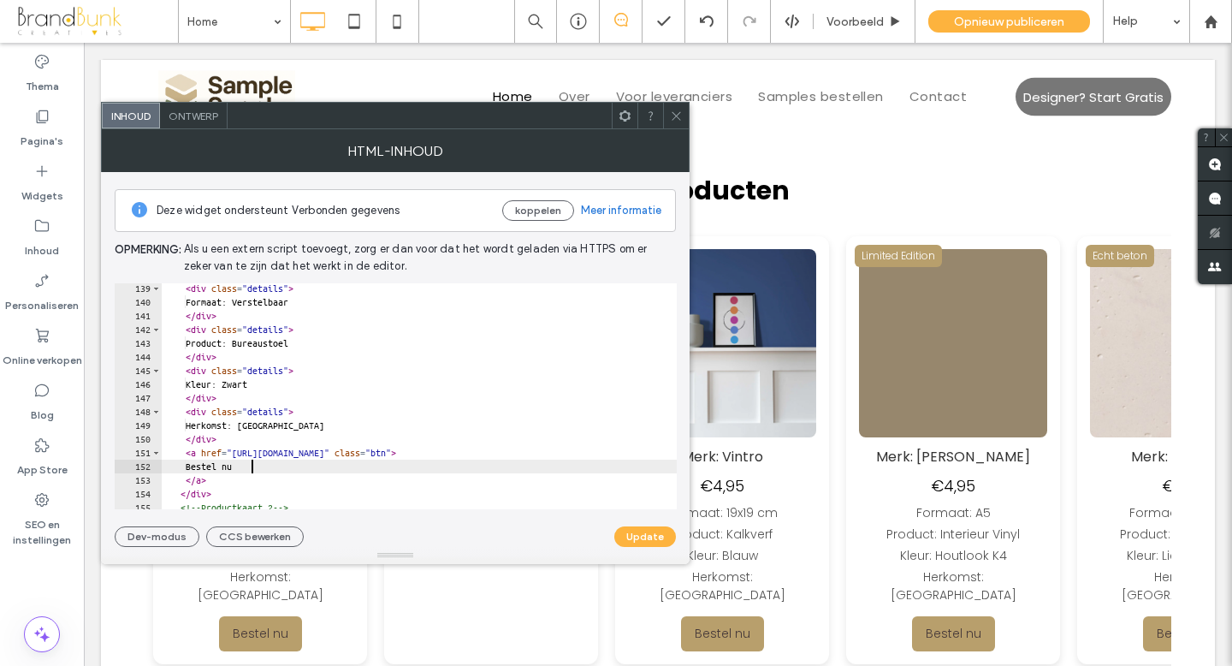
click at [252, 468] on div "< div class = "details" > Formaat: Verstelbaar </ div > < div class = "details"…" at bounding box center [510, 408] width 697 height 253
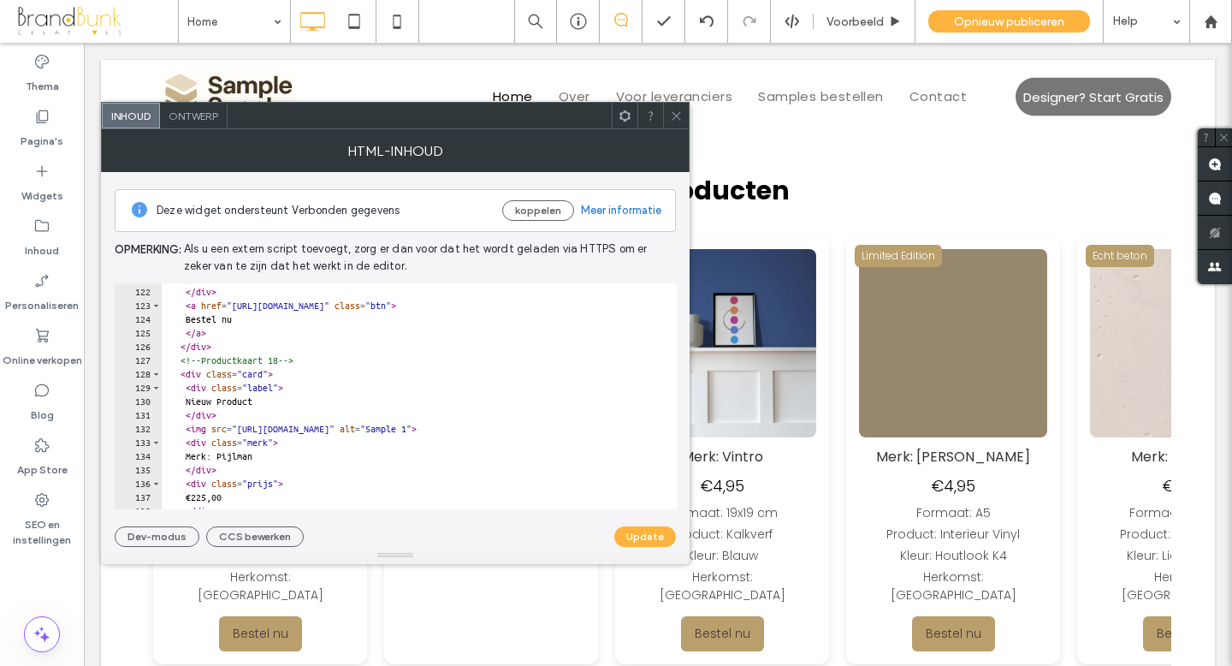
scroll to position [1648, 0]
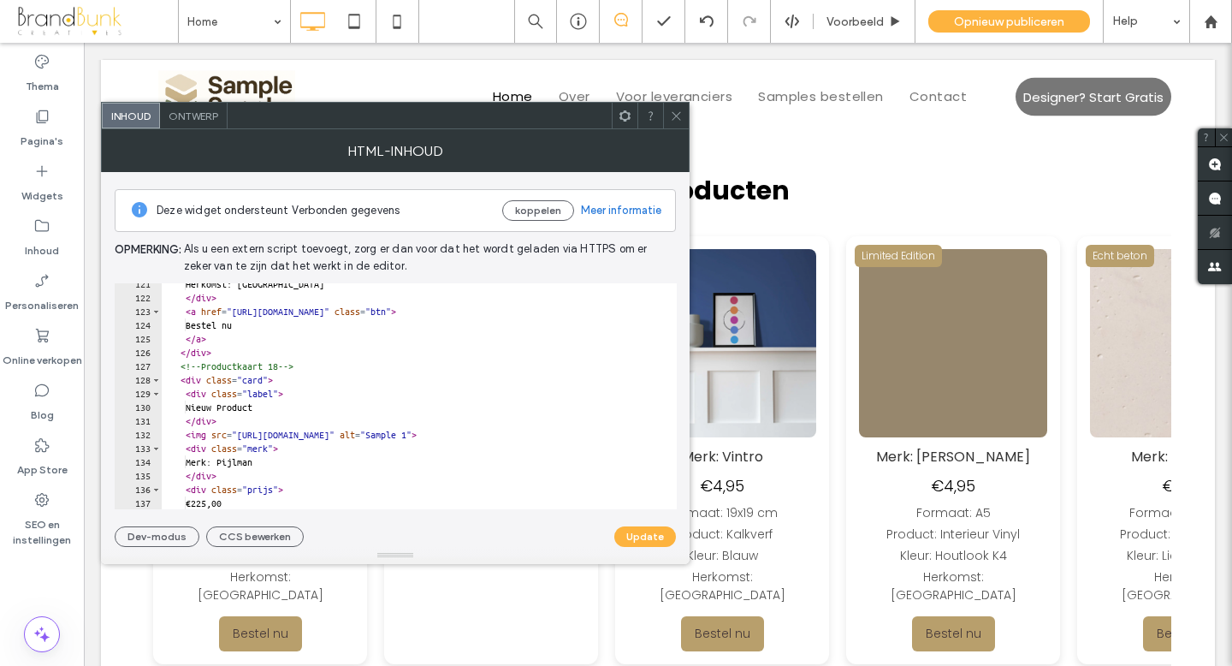
click at [276, 410] on div "Herkomst: [GEOGRAPHIC_DATA] </ div > < a href = "[URL][DOMAIN_NAME]" class = "b…" at bounding box center [510, 403] width 697 height 253
type textarea "*"
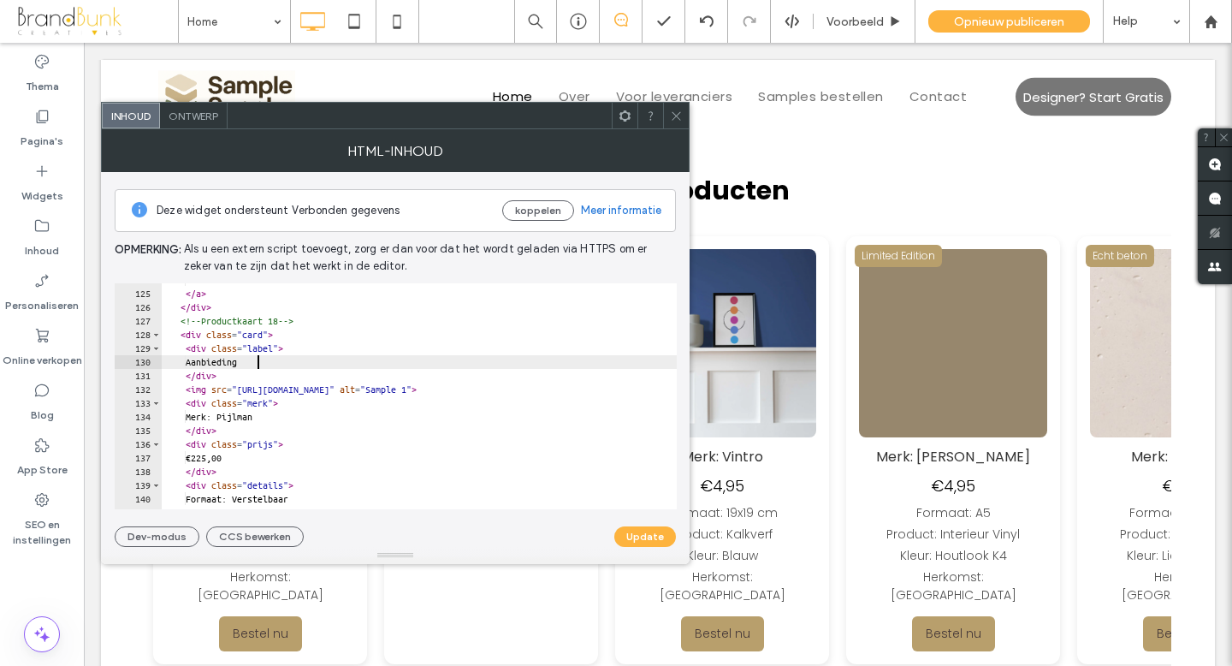
scroll to position [1696, 0]
type textarea "**********"
click at [652, 537] on button "Update" at bounding box center [645, 536] width 62 height 21
click at [679, 117] on icon at bounding box center [676, 116] width 13 height 13
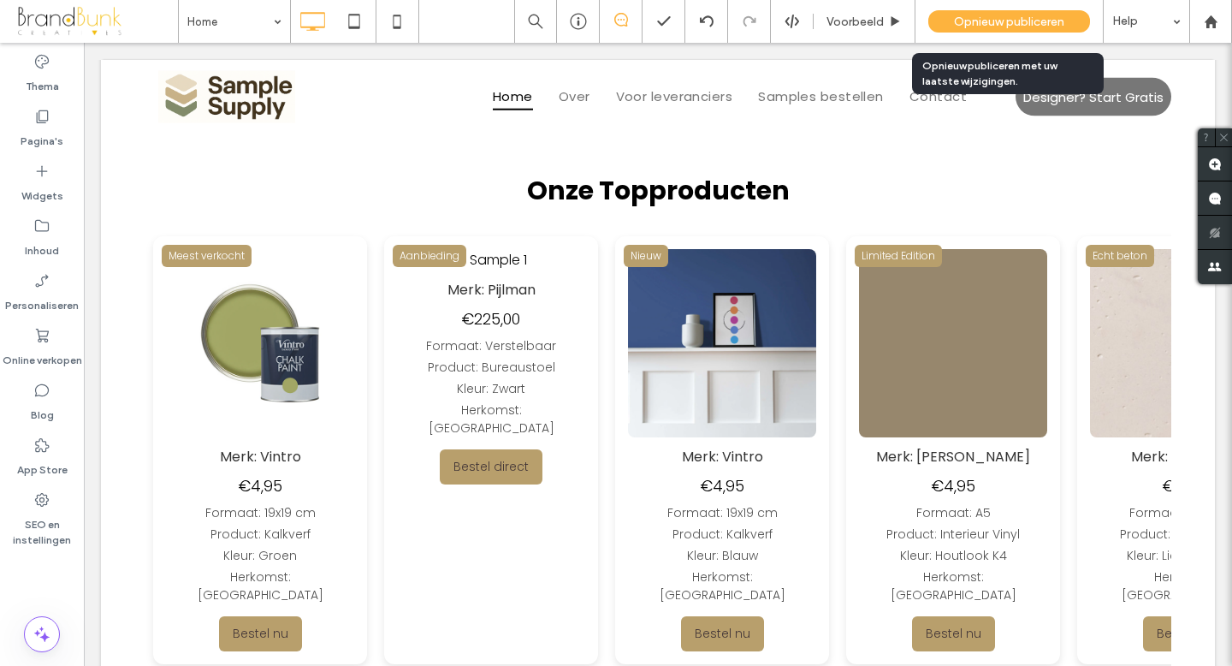
click at [989, 25] on span "Opnieuw publiceren" at bounding box center [1009, 22] width 110 height 15
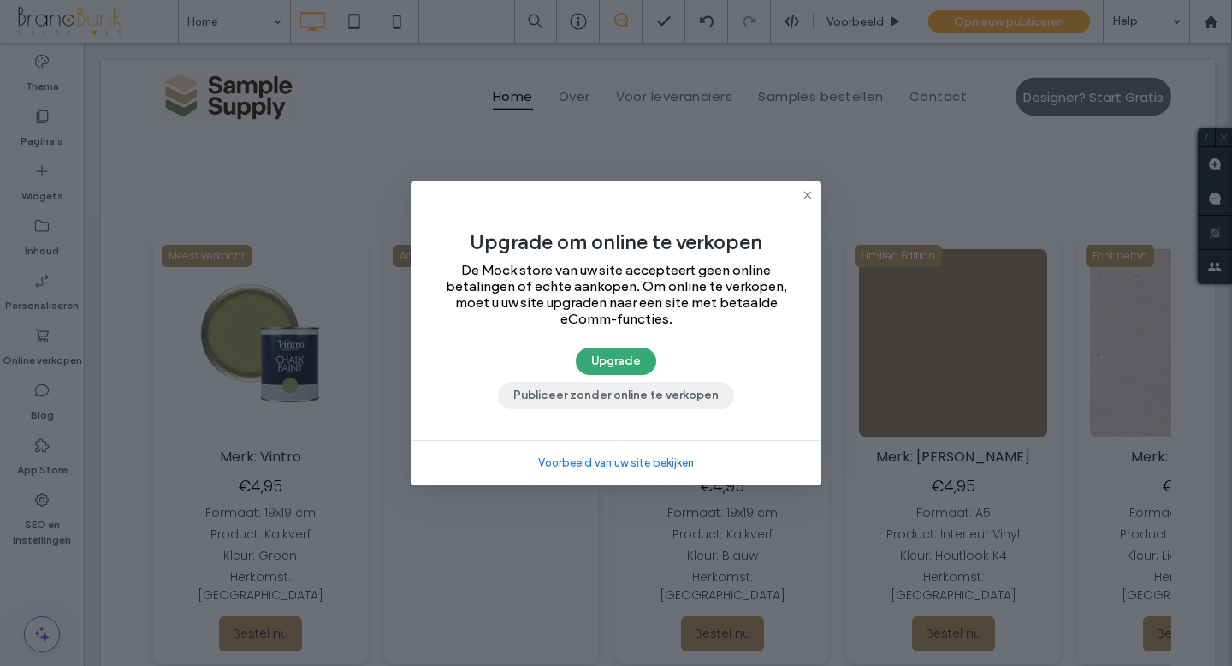
click at [637, 401] on button "Publiceer zonder online te verkopen" at bounding box center [616, 395] width 236 height 27
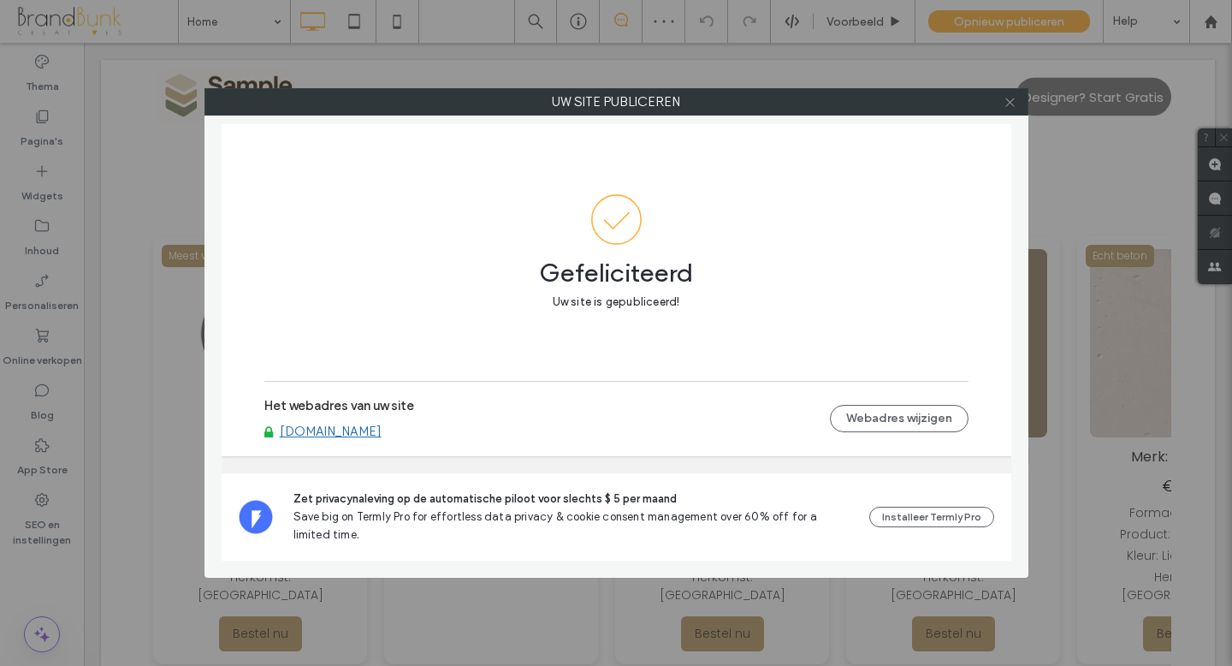
click at [1010, 105] on icon at bounding box center [1010, 102] width 13 height 13
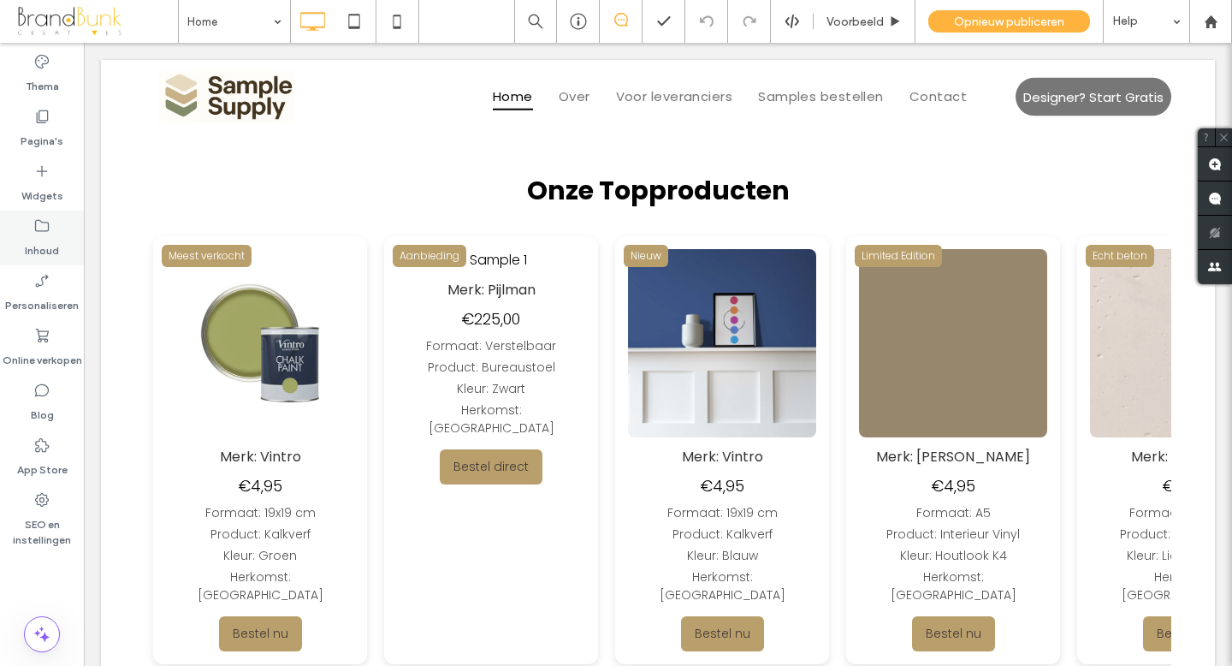
click at [44, 242] on label "Inhoud" at bounding box center [42, 246] width 34 height 24
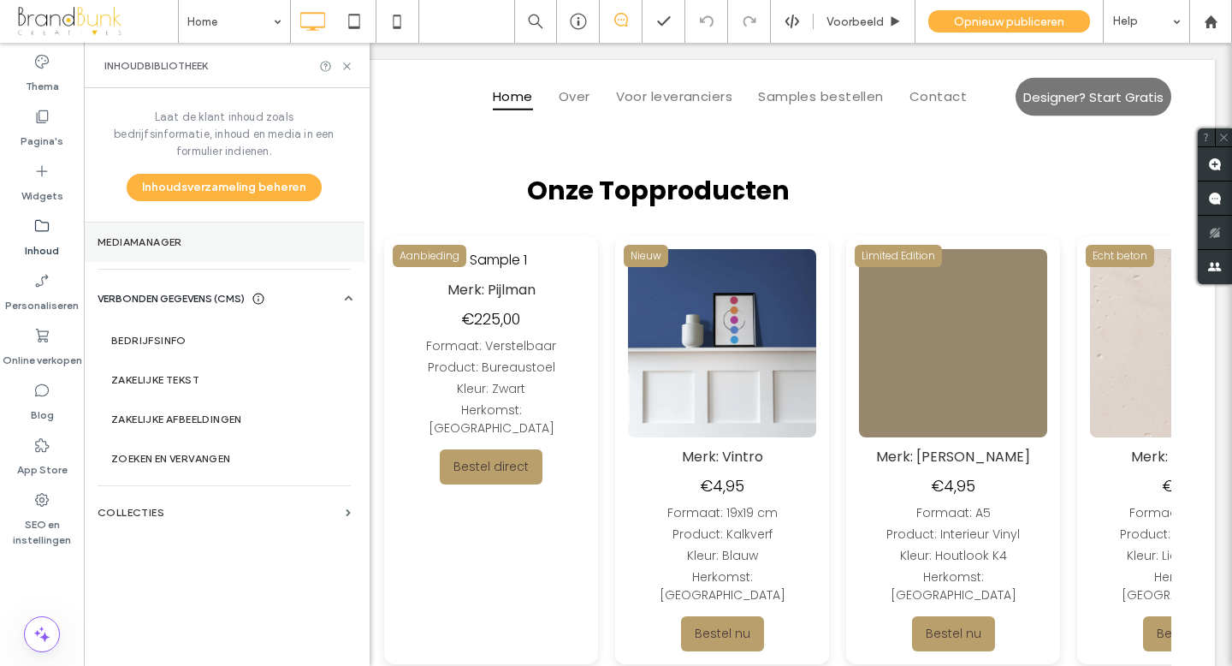
click at [157, 236] on label "Mediamanager" at bounding box center [224, 242] width 253 height 12
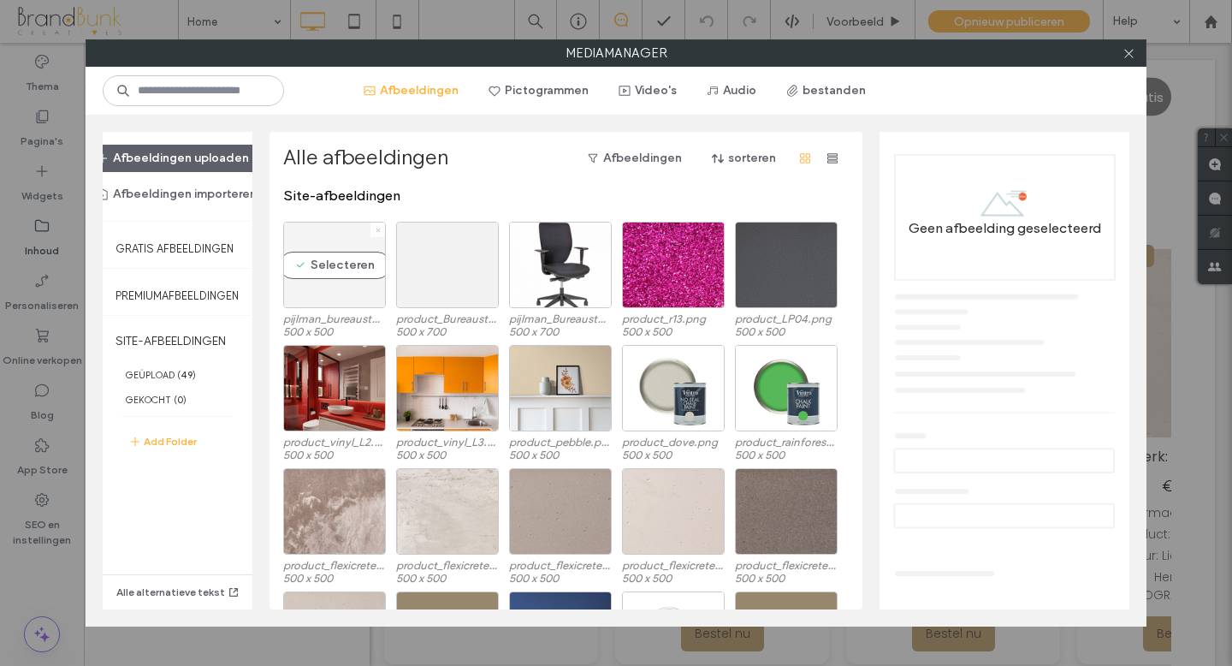
click at [379, 230] on icon at bounding box center [378, 230] width 7 height 7
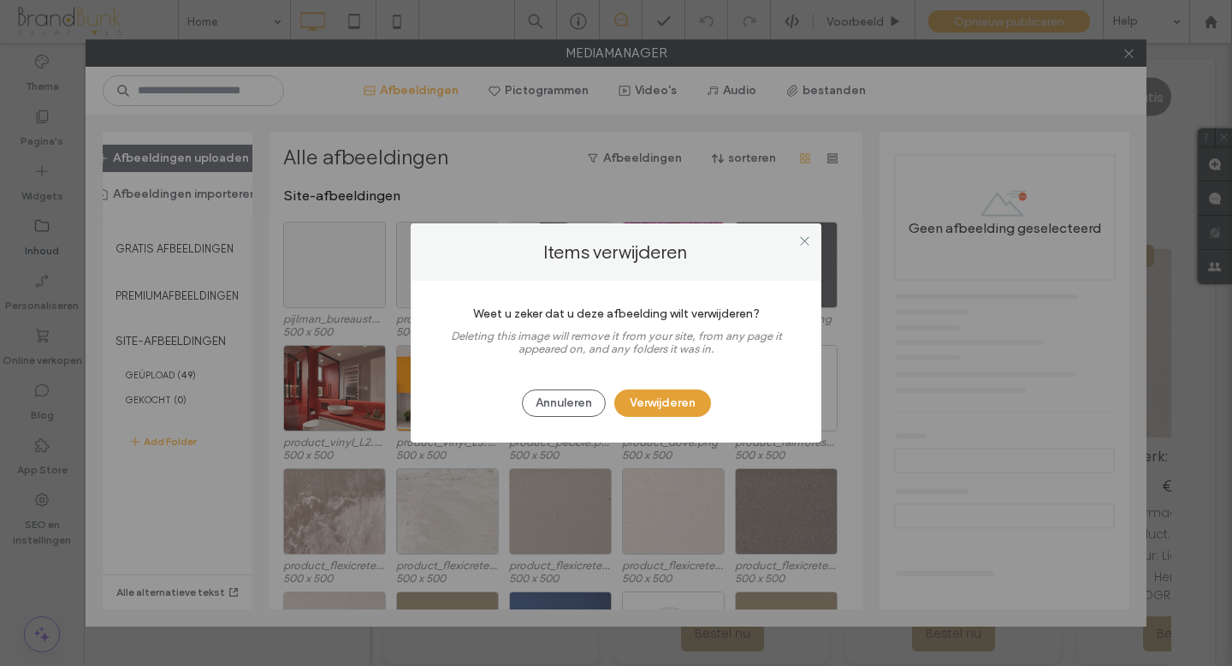
click at [637, 408] on button "Verwijderen" at bounding box center [662, 402] width 97 height 27
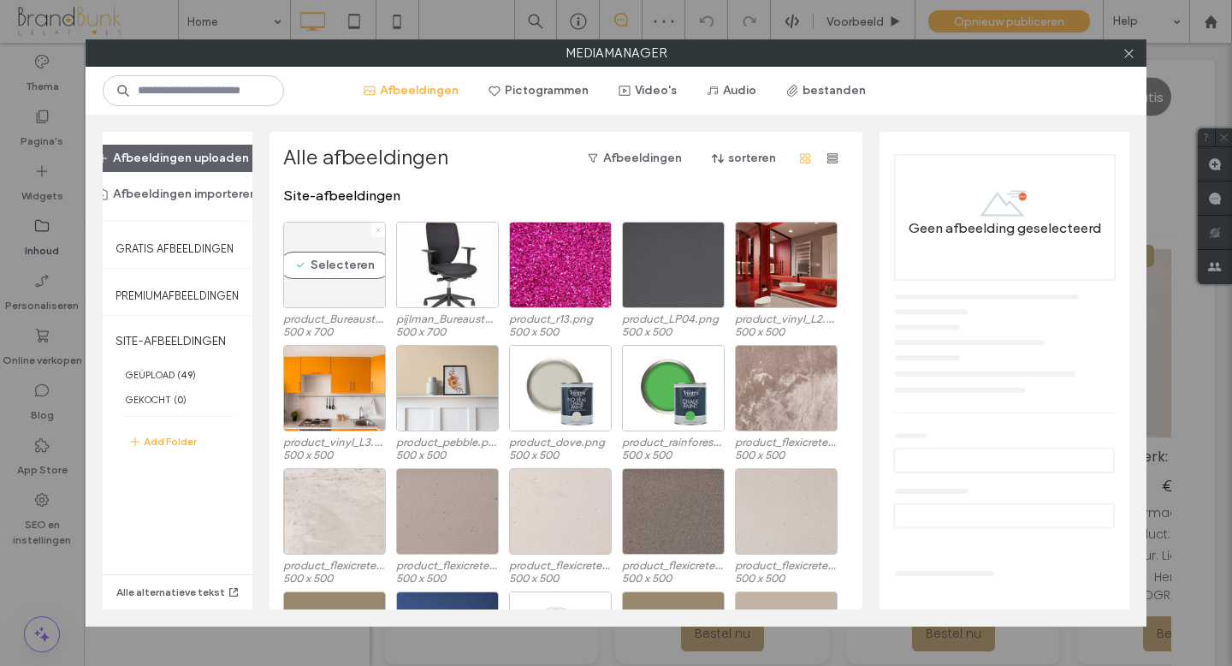
click at [377, 231] on icon at bounding box center [378, 230] width 7 height 7
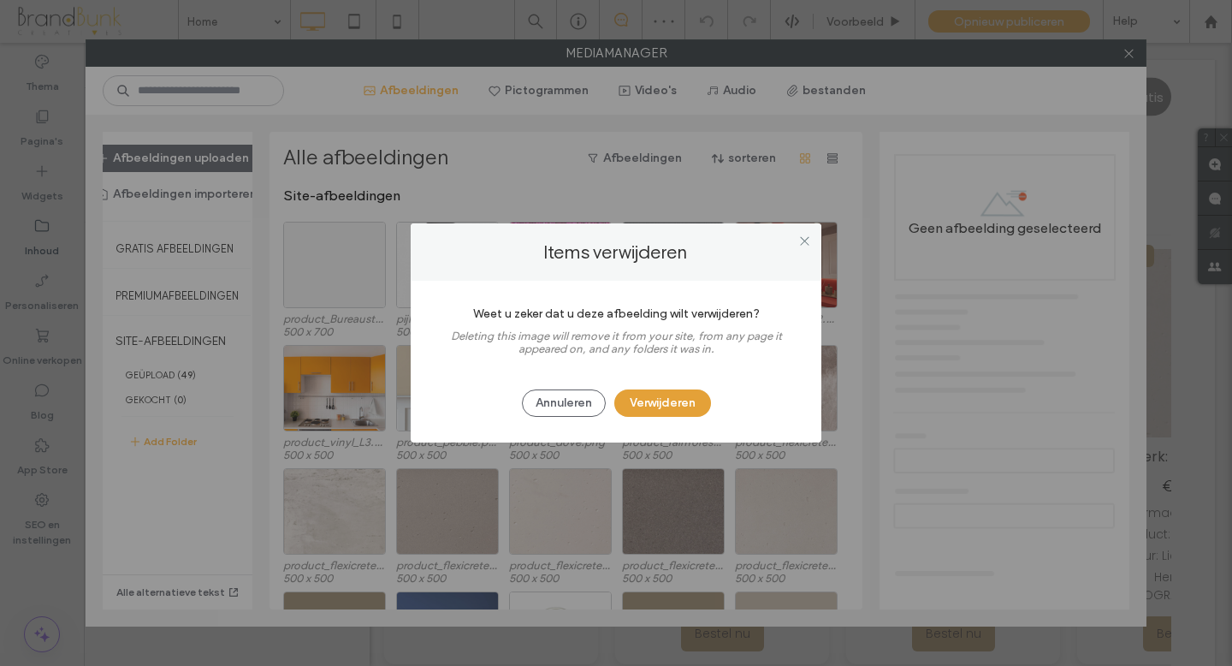
click at [656, 404] on button "Verwijderen" at bounding box center [662, 402] width 97 height 27
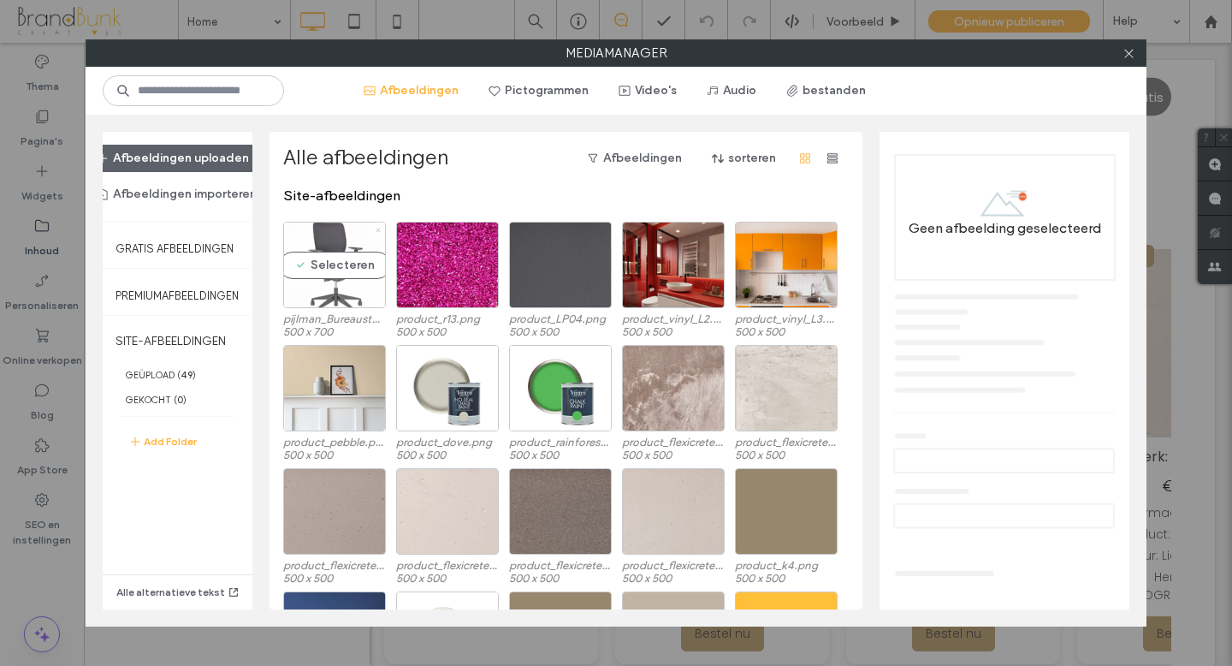
click at [375, 229] on icon at bounding box center [378, 230] width 7 height 7
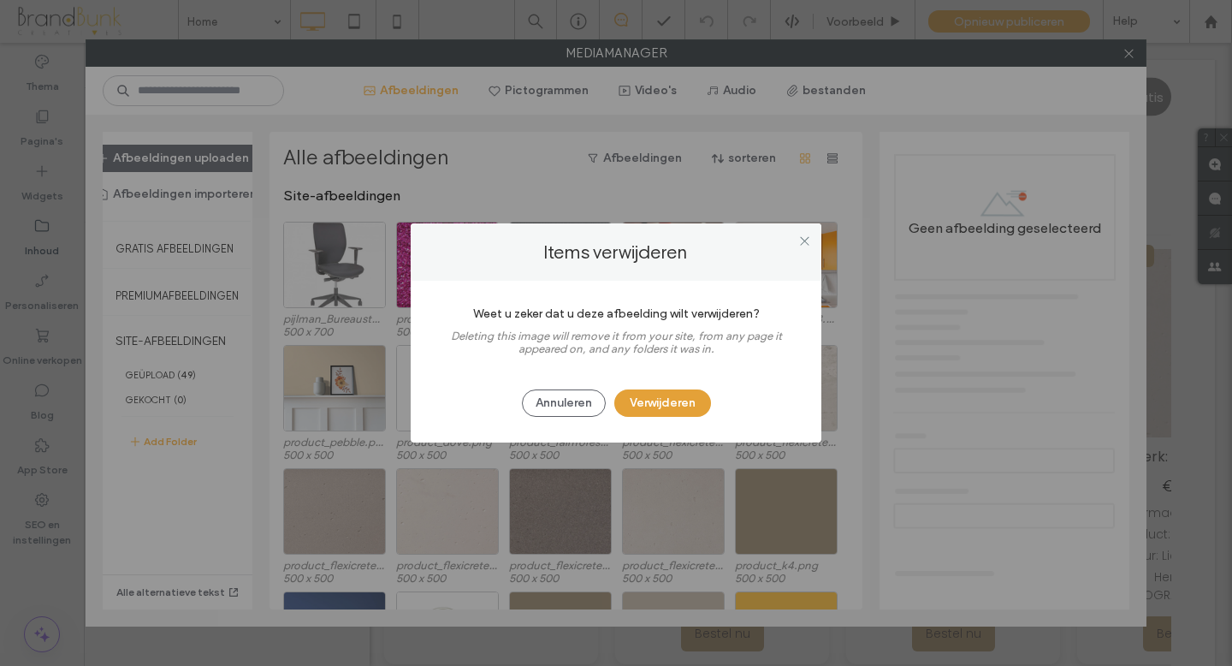
click at [643, 404] on button "Verwijderen" at bounding box center [662, 402] width 97 height 27
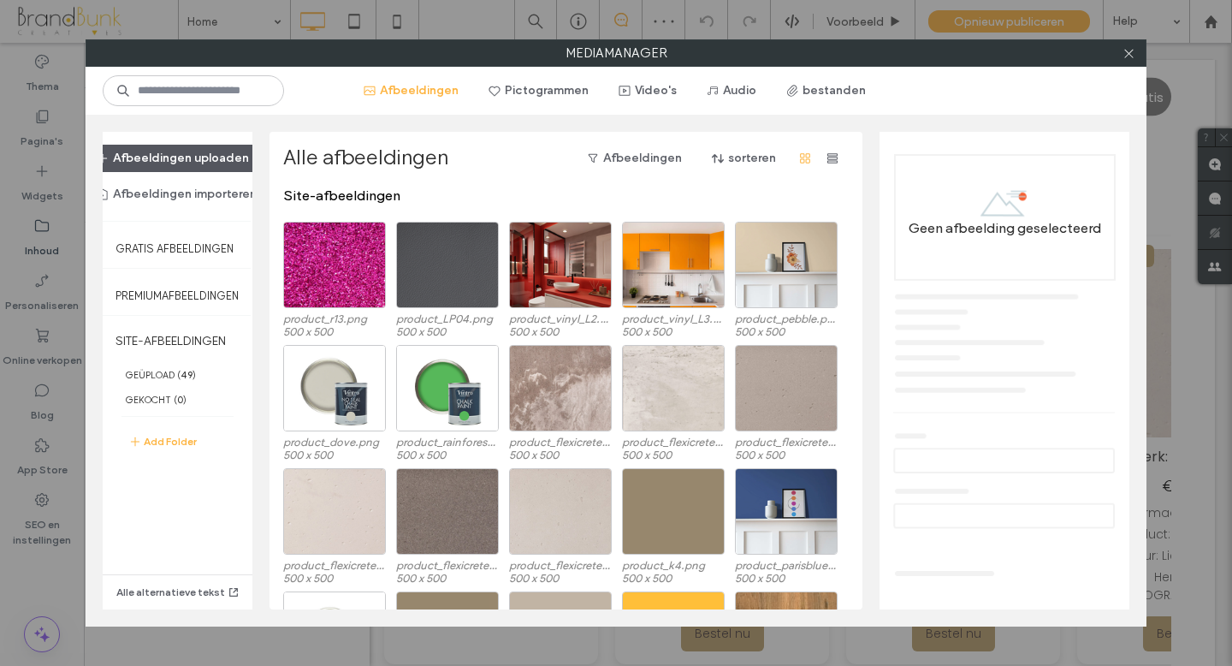
click at [205, 163] on button "Afbeeldingen uploaden" at bounding box center [173, 158] width 182 height 27
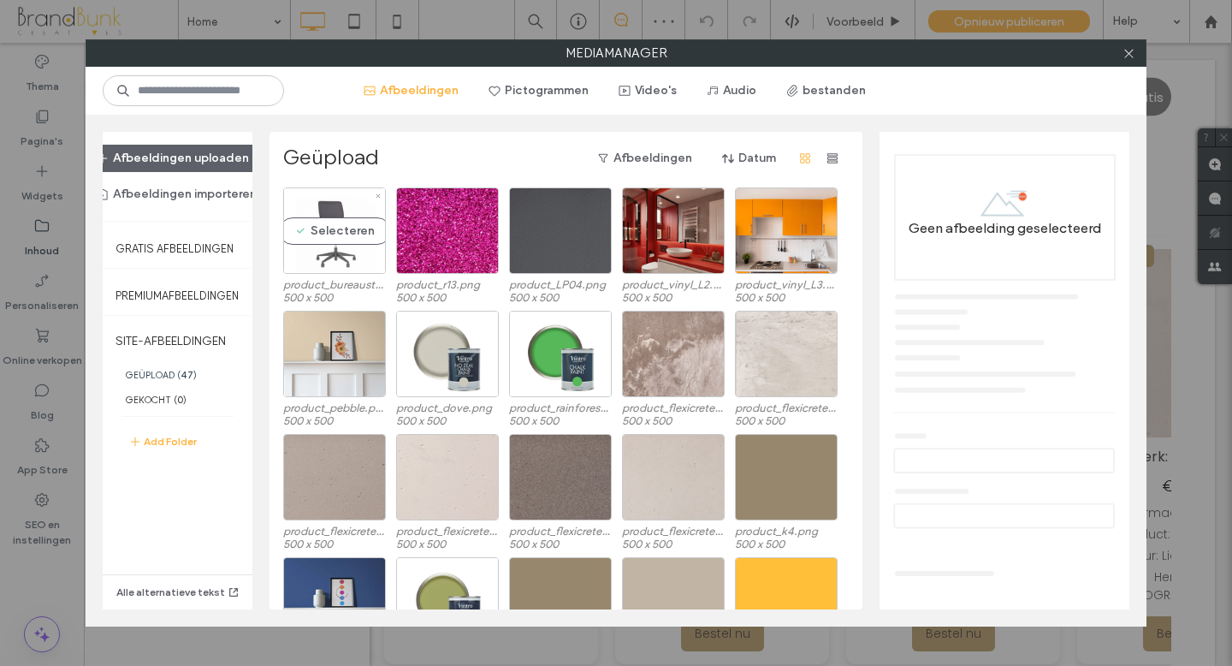
click at [366, 258] on div "Selecteren" at bounding box center [334, 230] width 103 height 86
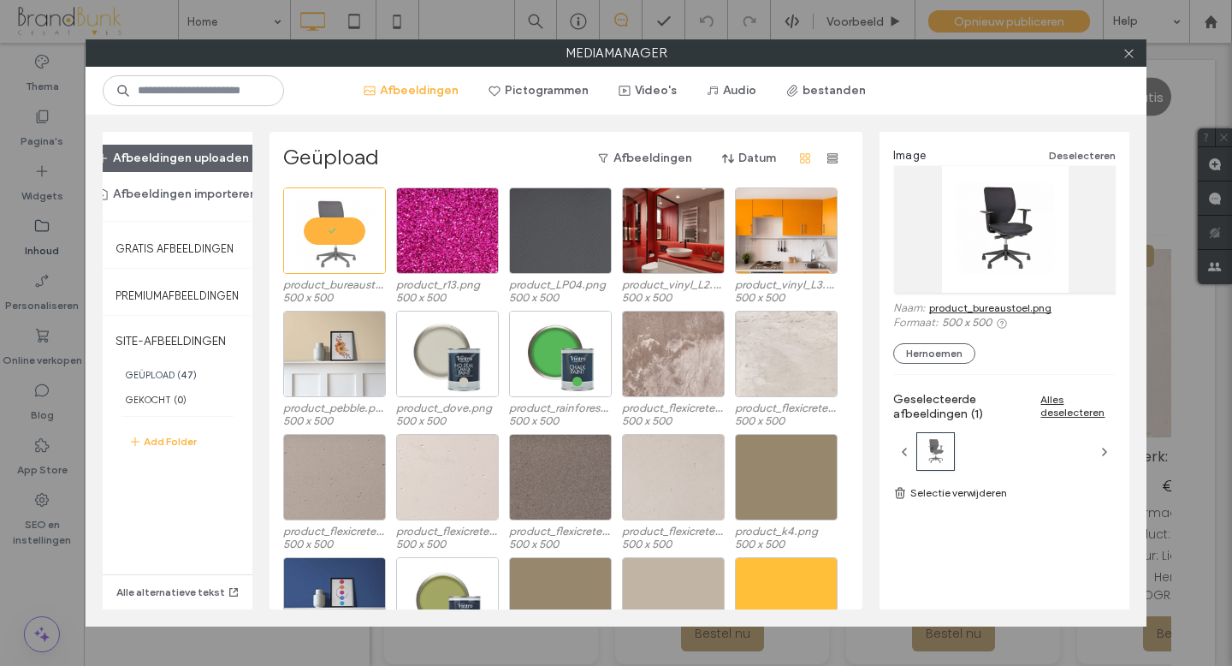
click at [954, 309] on link "product_bureaustoel.png" at bounding box center [990, 307] width 122 height 13
click at [1132, 57] on icon at bounding box center [1129, 53] width 13 height 13
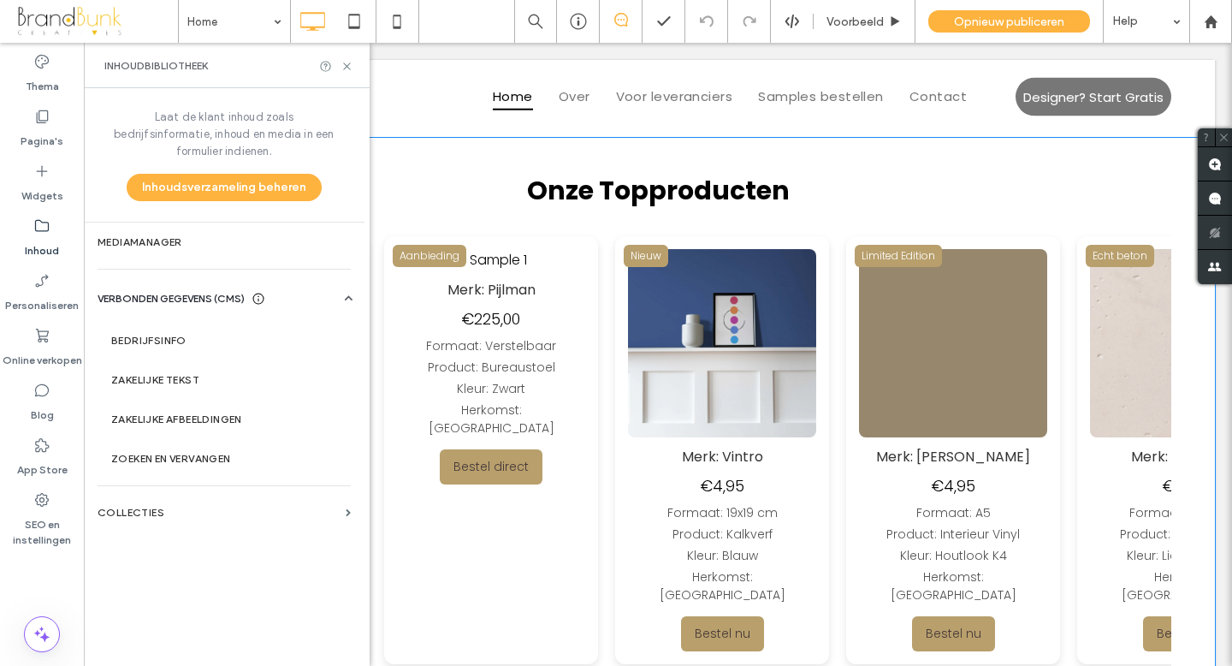
click at [730, 347] on img at bounding box center [824, 343] width 188 height 188
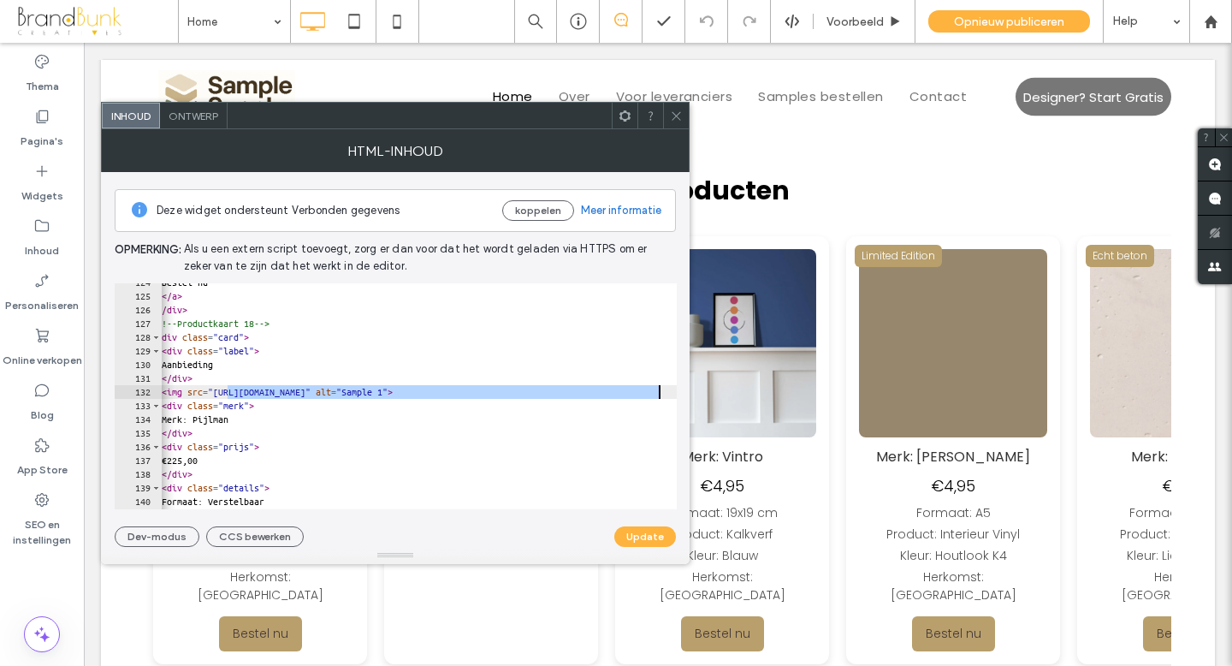
scroll to position [0, 153]
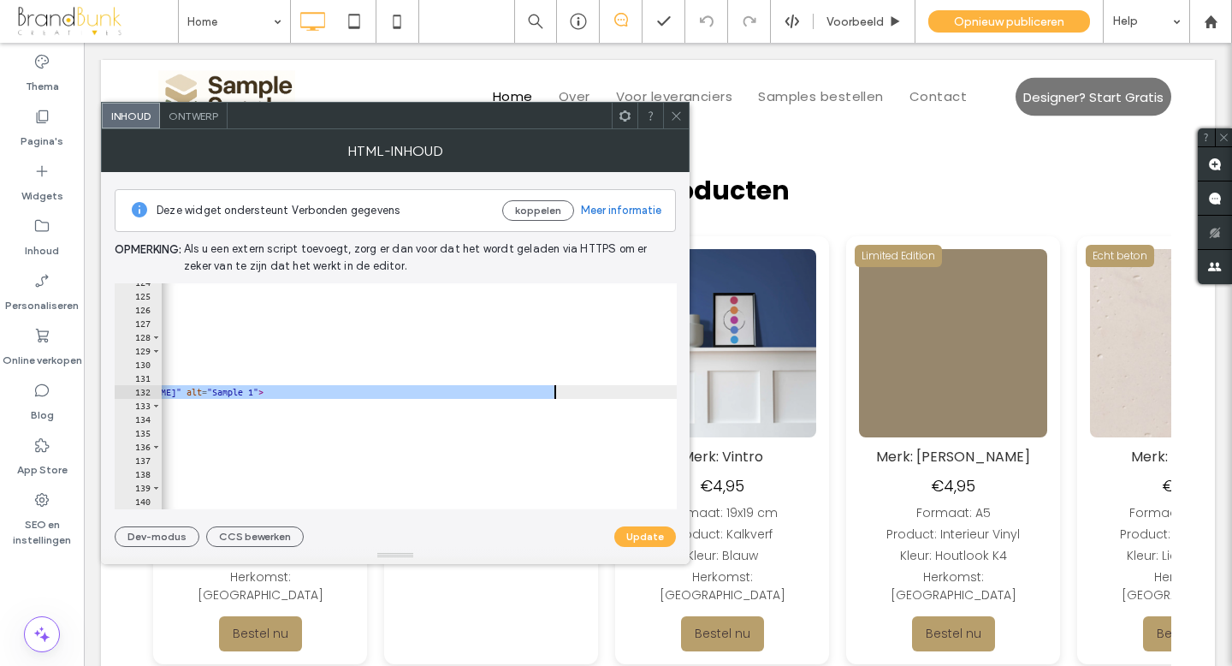
drag, startPoint x: 252, startPoint y: 394, endPoint x: 549, endPoint y: 394, distance: 297.8
click at [553, 394] on div "Bestel nu </ a > </ div > <!-- Productkaart 18 --> < div class = "card" > < div…" at bounding box center [357, 402] width 697 height 253
paste textarea "Cursor at row 132"
type textarea "**********"
click at [633, 531] on button "Update" at bounding box center [645, 536] width 62 height 21
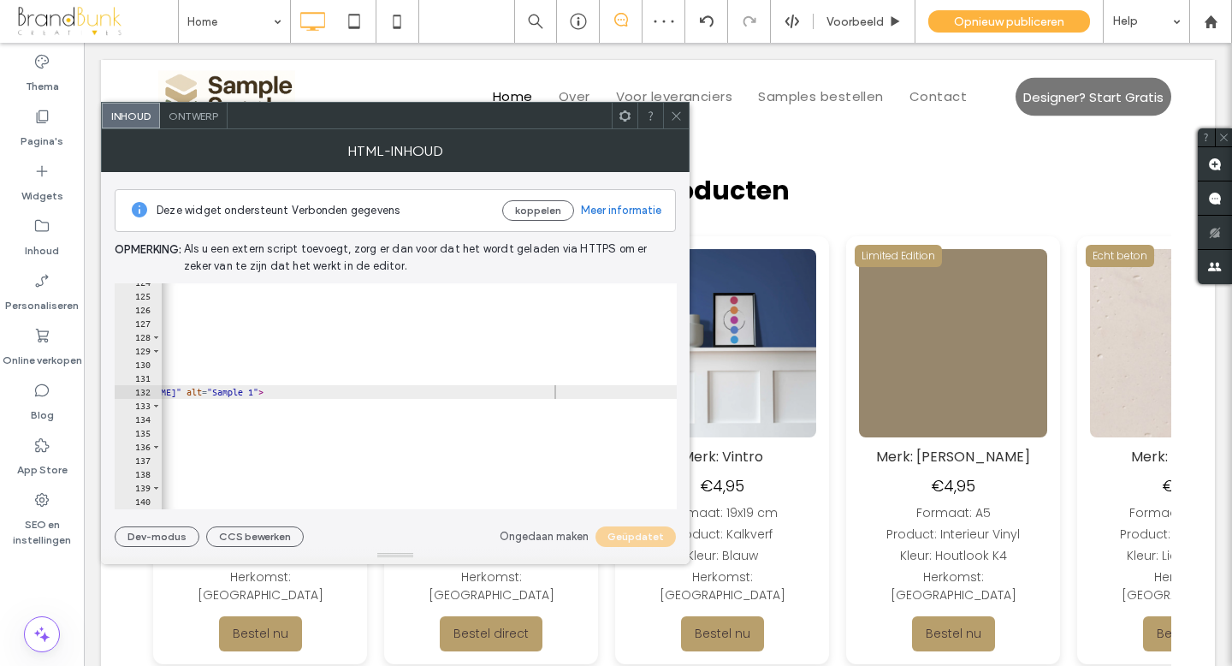
click at [676, 120] on icon at bounding box center [676, 116] width 13 height 13
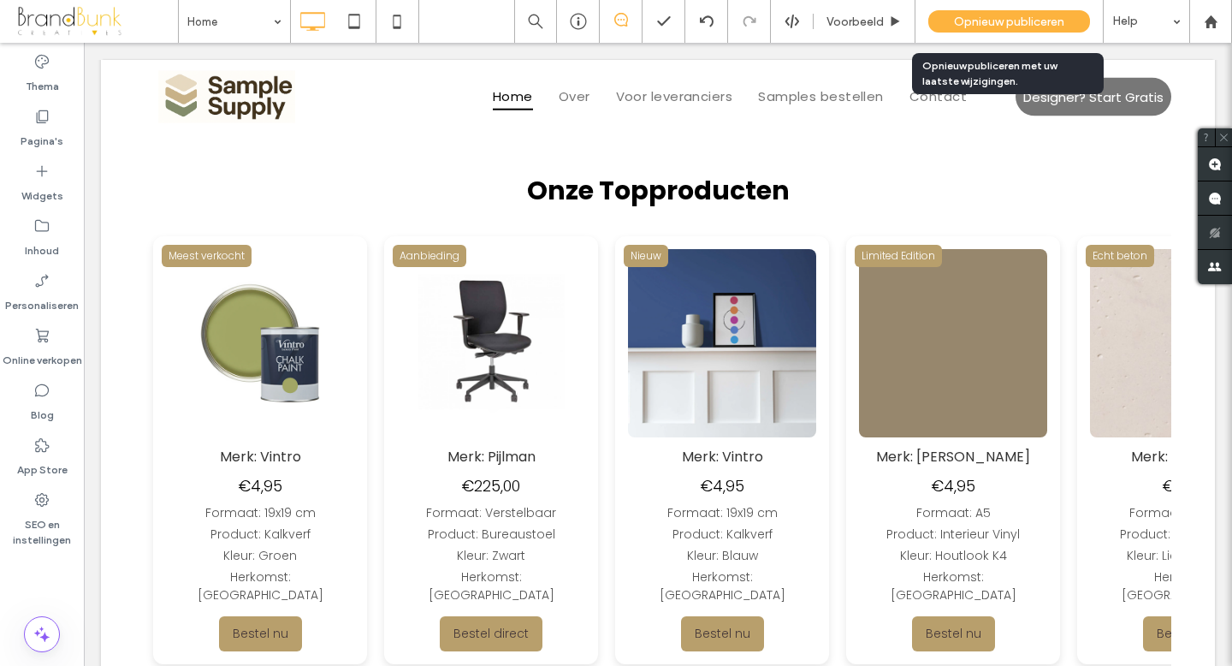
click at [982, 22] on span "Opnieuw publiceren" at bounding box center [1009, 22] width 110 height 15
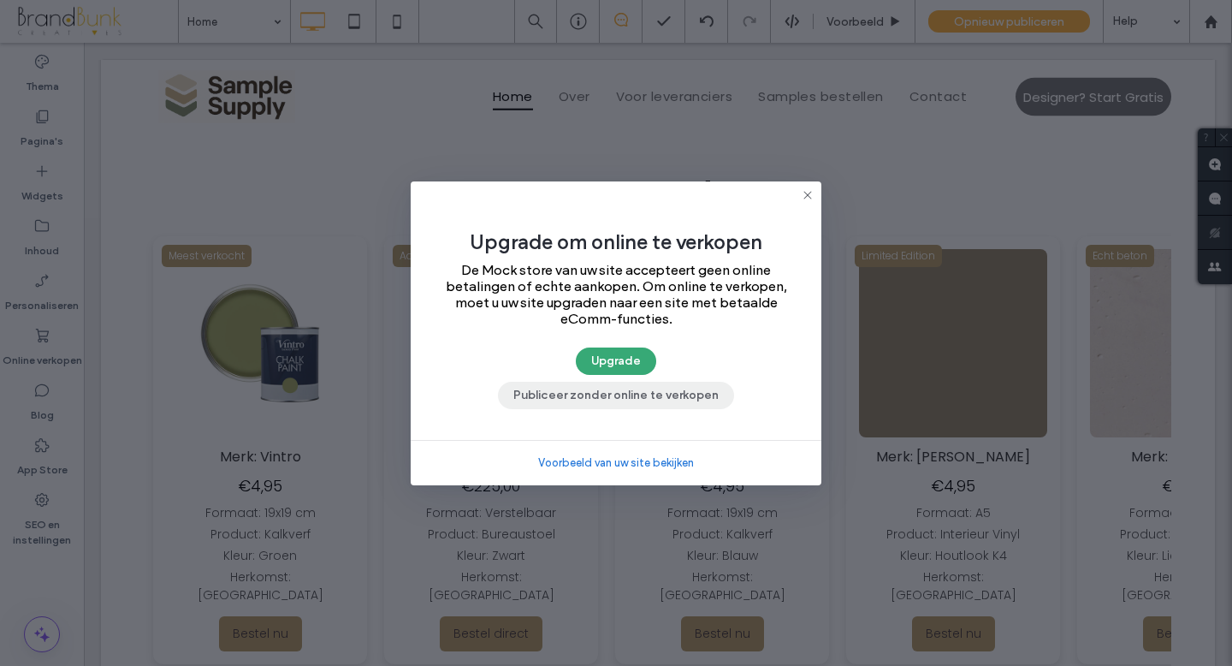
click at [636, 400] on button "Publiceer zonder online te verkopen" at bounding box center [616, 395] width 236 height 27
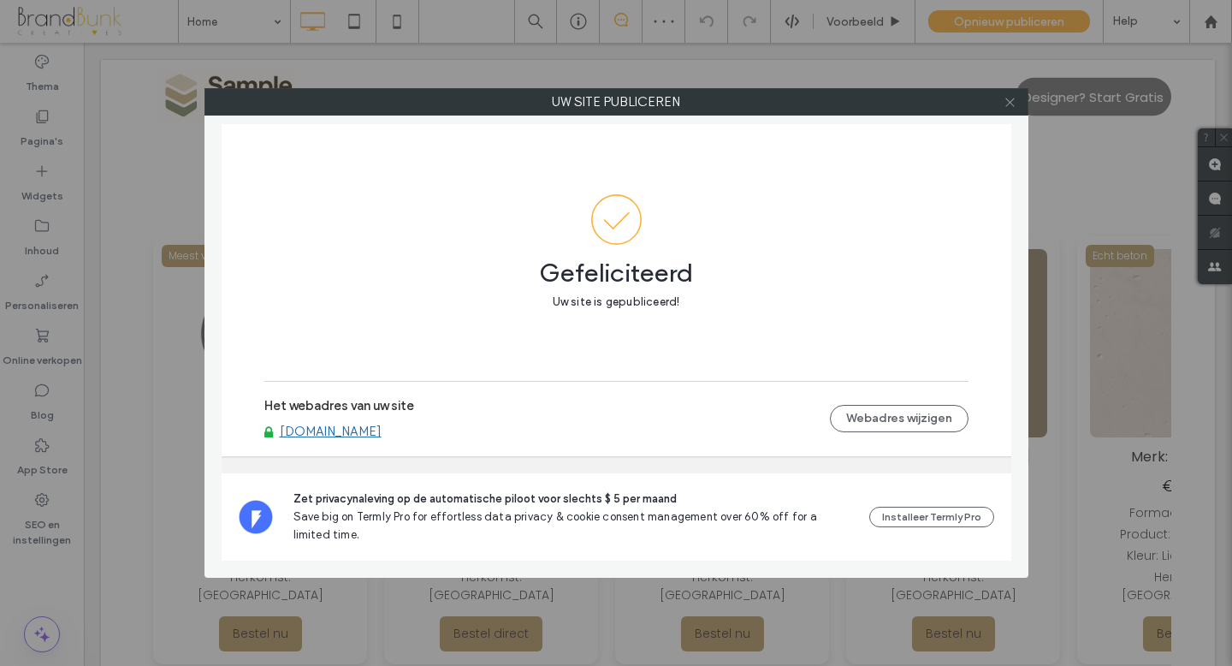
click at [1010, 106] on icon at bounding box center [1010, 102] width 13 height 13
